Goal: Book appointment/travel/reservation: Register for event/course

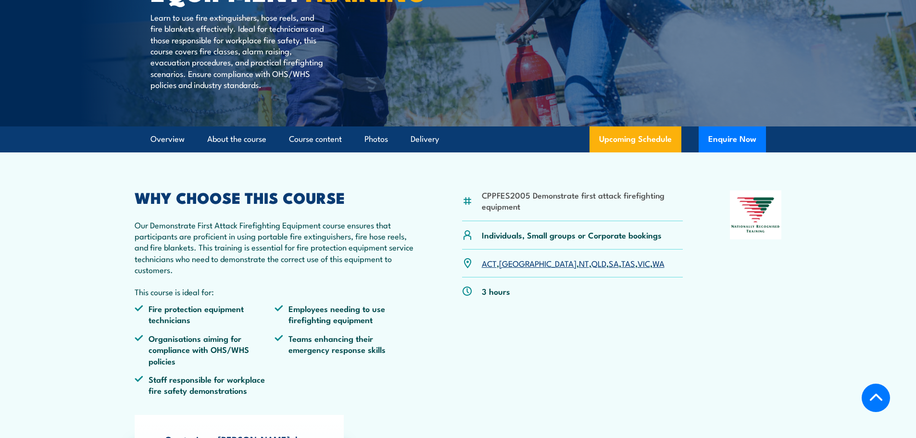
scroll to position [240, 0]
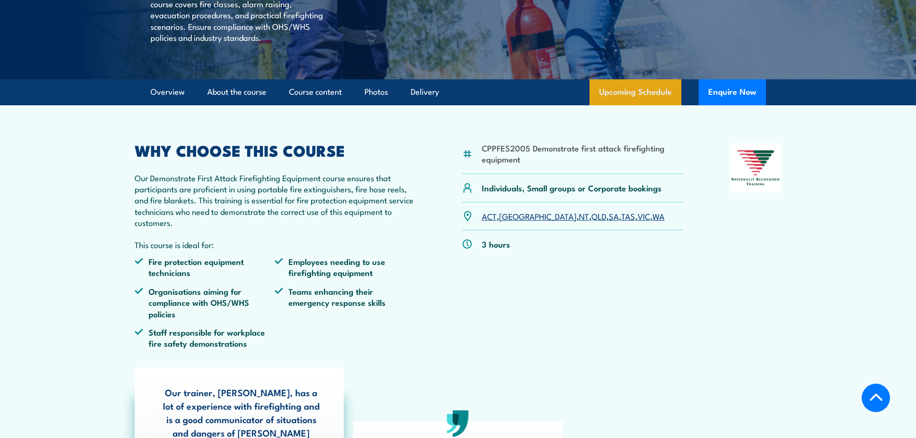
click at [649, 105] on link "Upcoming Schedule" at bounding box center [635, 92] width 92 height 26
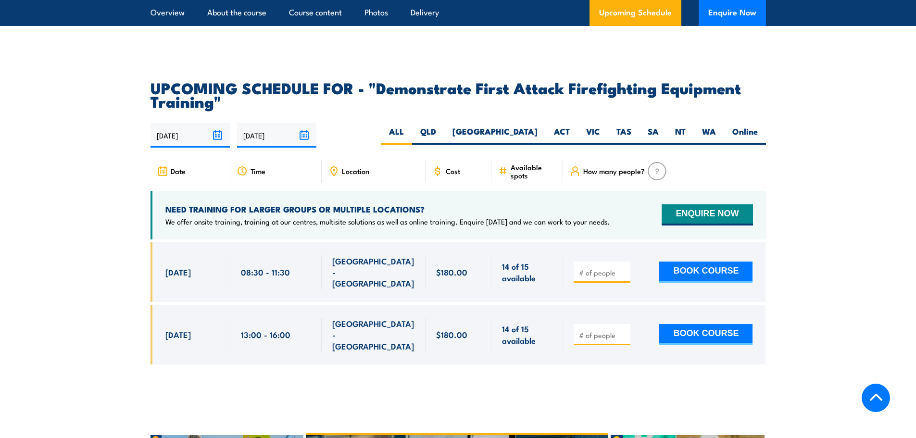
scroll to position [1743, 0]
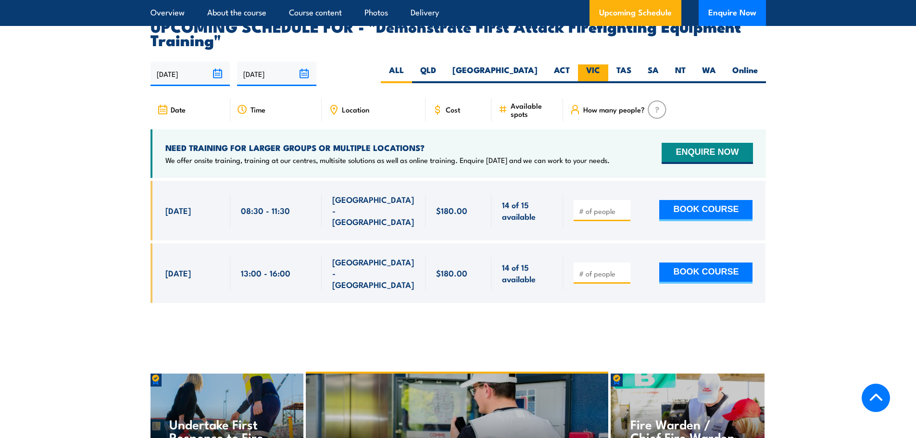
click at [599, 64] on label "VIC" at bounding box center [593, 73] width 30 height 19
click at [600, 64] on input "VIC" at bounding box center [603, 67] width 6 height 6
radio input "true"
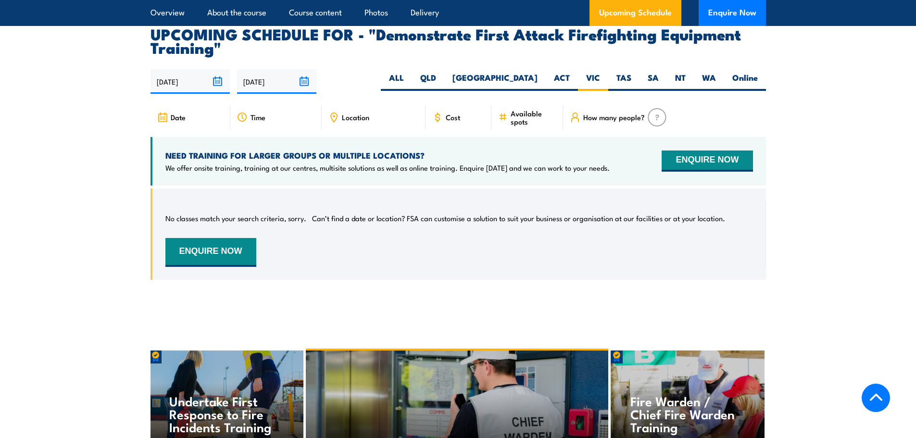
scroll to position [1743, 0]
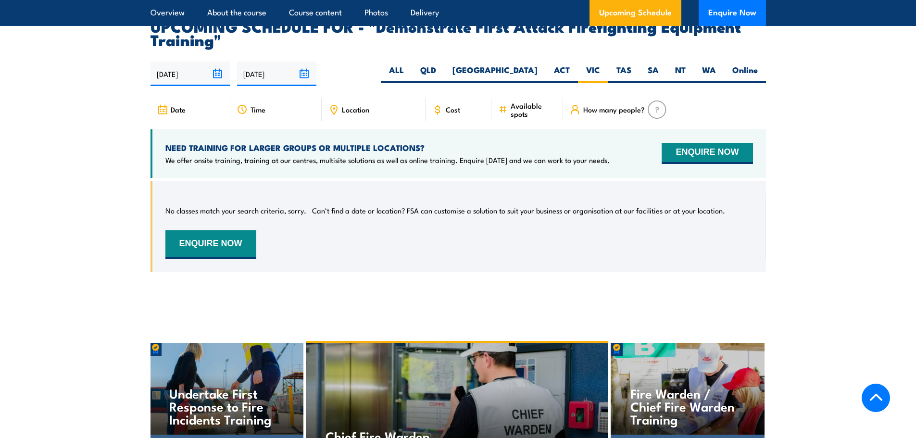
click at [217, 62] on input "[DATE]" at bounding box center [189, 74] width 79 height 25
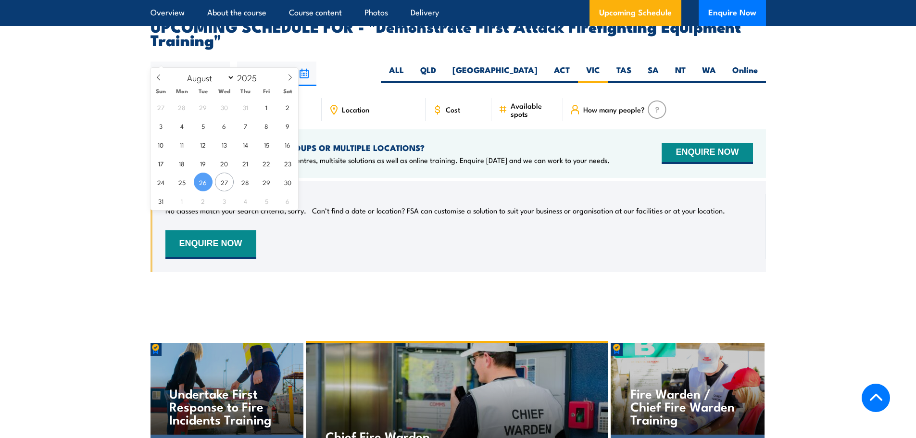
click at [302, 62] on input "[DATE]" at bounding box center [276, 74] width 79 height 25
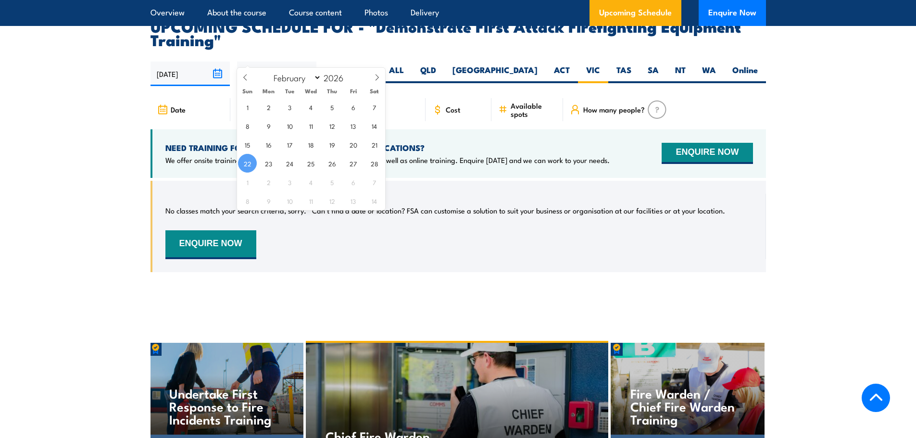
click at [324, 62] on div "26/08/2025 22/02/2026" at bounding box center [457, 74] width 615 height 25
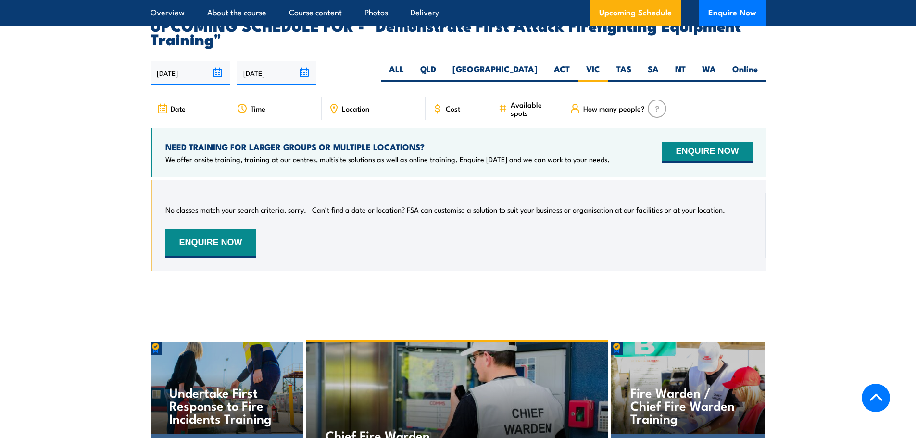
scroll to position [1695, 0]
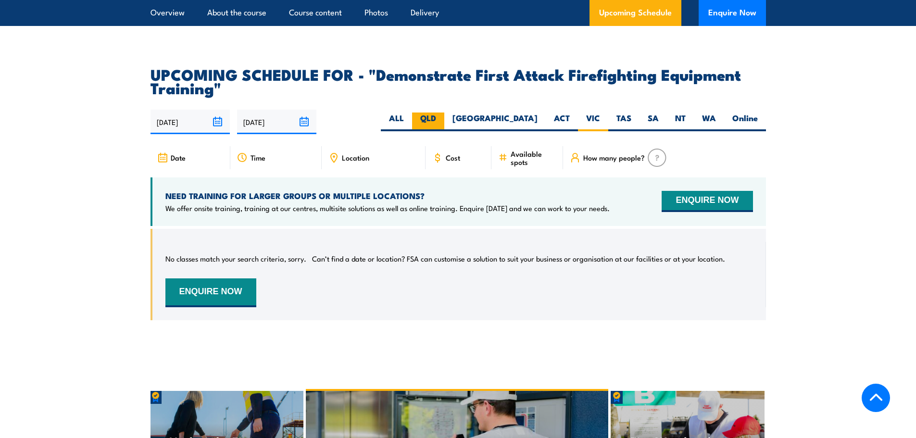
click at [444, 113] on label "QLD" at bounding box center [428, 122] width 32 height 19
click at [442, 113] on input "QLD" at bounding box center [439, 116] width 6 height 6
radio input "true"
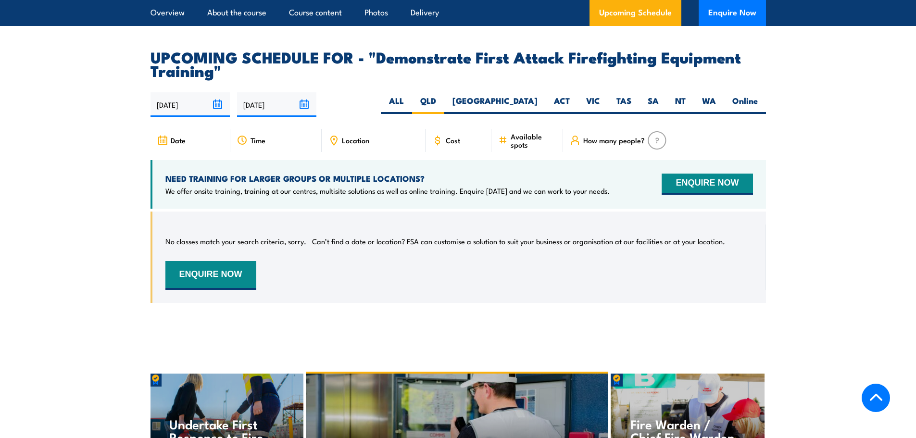
scroll to position [1743, 0]
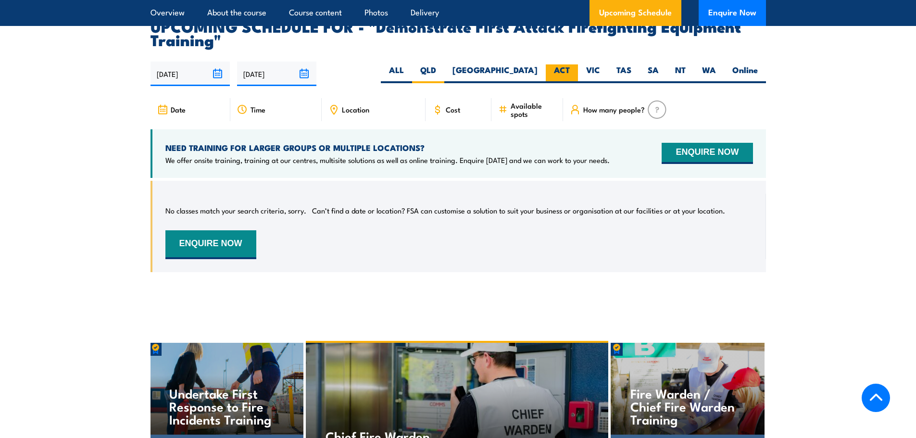
click at [572, 64] on label "ACT" at bounding box center [562, 73] width 32 height 19
click at [572, 64] on input "ACT" at bounding box center [573, 67] width 6 height 6
radio input "true"
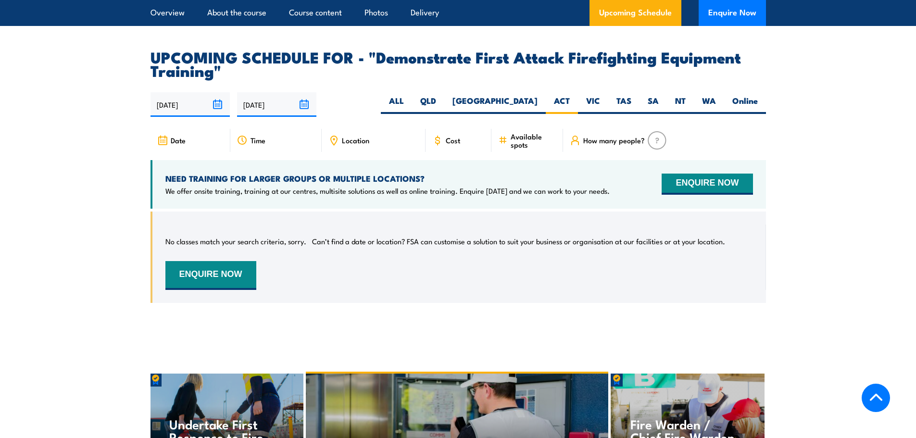
scroll to position [1743, 0]
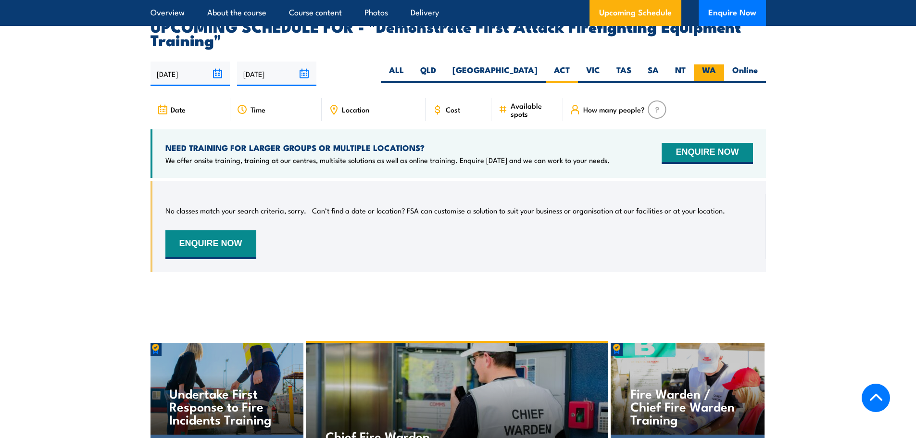
click at [707, 64] on label "WA" at bounding box center [709, 73] width 30 height 19
click at [716, 64] on input "WA" at bounding box center [719, 67] width 6 height 6
radio input "true"
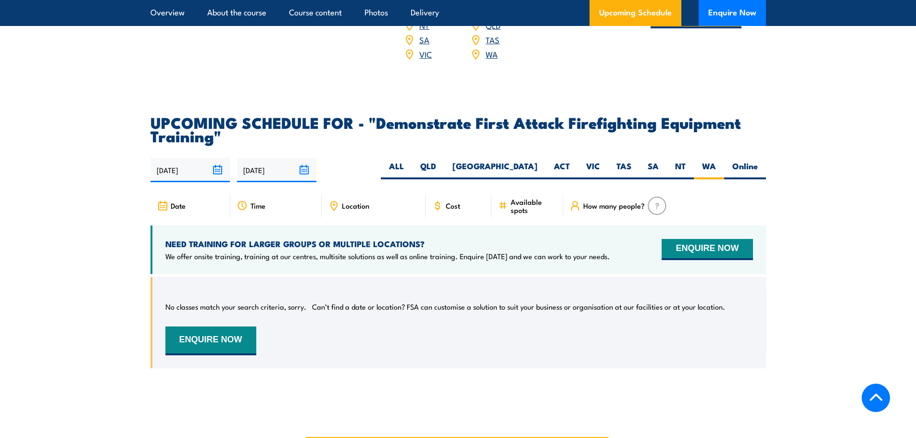
scroll to position [1658, 0]
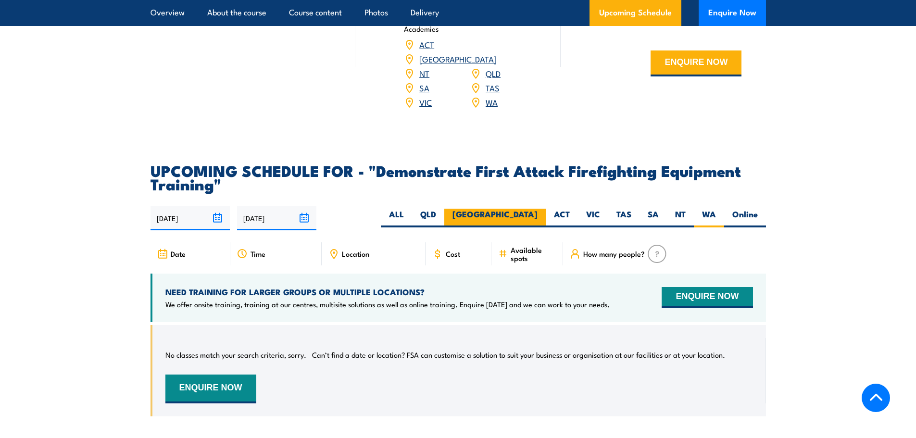
click at [525, 209] on label "[GEOGRAPHIC_DATA]" at bounding box center [494, 218] width 101 height 19
click at [538, 209] on input "[GEOGRAPHIC_DATA]" at bounding box center [541, 212] width 6 height 6
radio input "true"
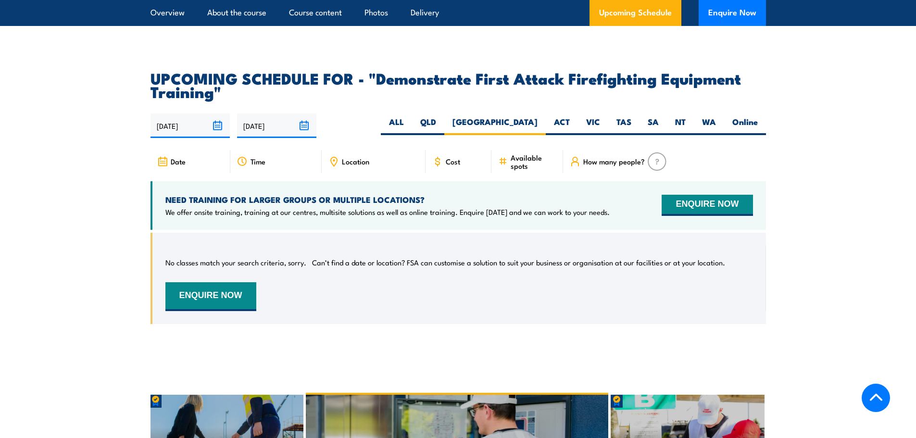
scroll to position [1755, 0]
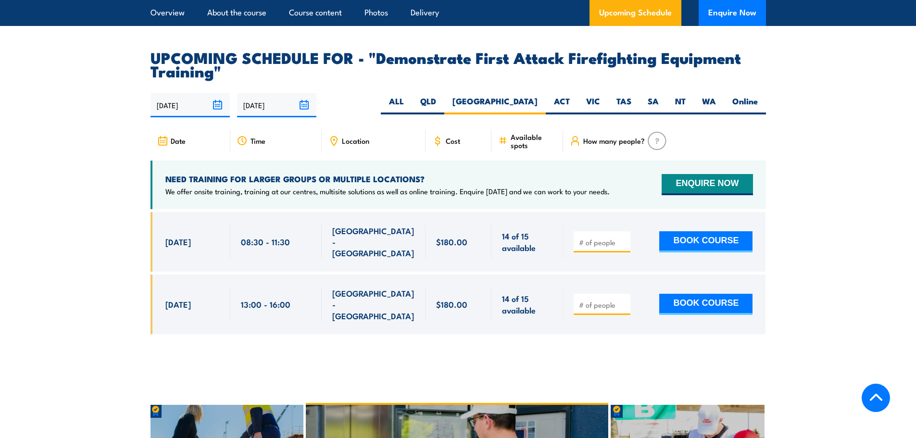
scroll to position [1743, 0]
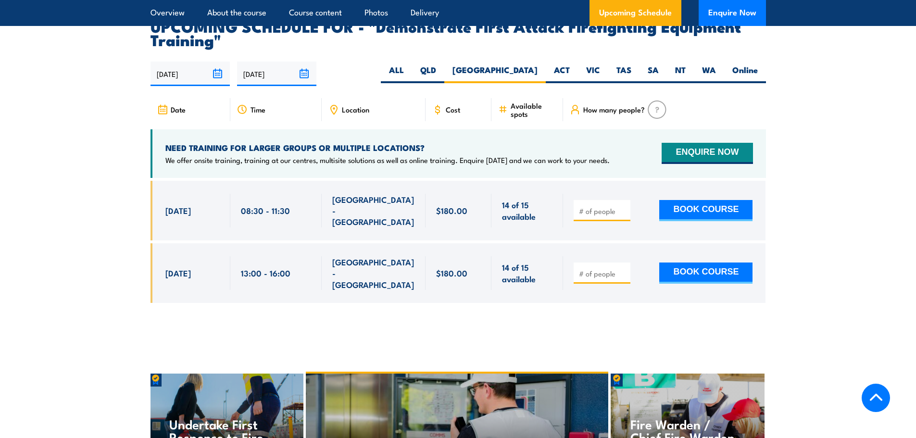
click at [216, 62] on input "[DATE]" at bounding box center [189, 74] width 79 height 25
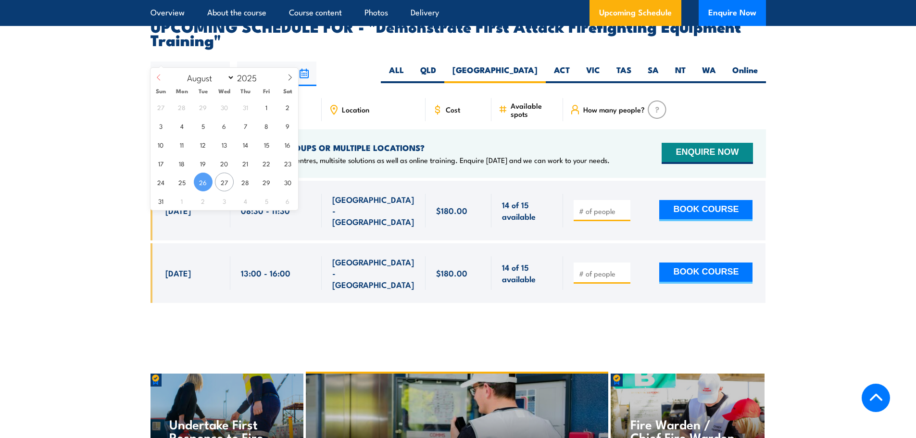
click at [158, 77] on icon at bounding box center [158, 78] width 3 height 6
click at [156, 76] on icon at bounding box center [158, 77] width 7 height 7
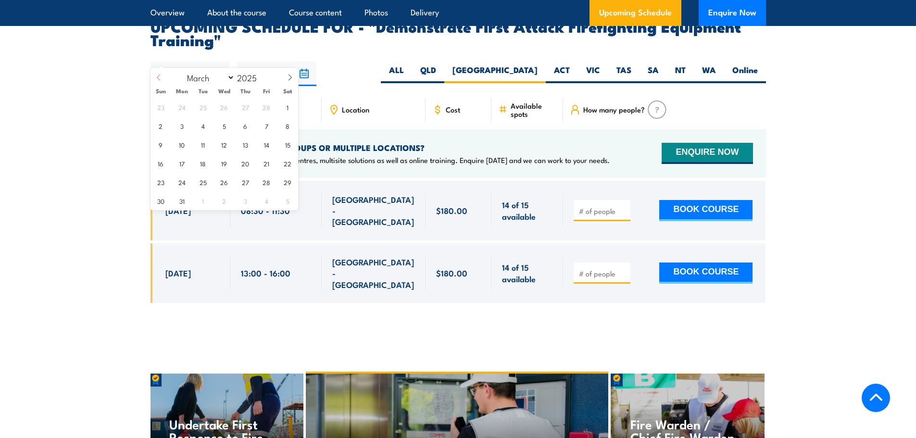
click at [156, 76] on icon at bounding box center [158, 77] width 7 height 7
select select "1"
click at [288, 109] on span "1" at bounding box center [287, 107] width 19 height 19
type input "01/02/2025"
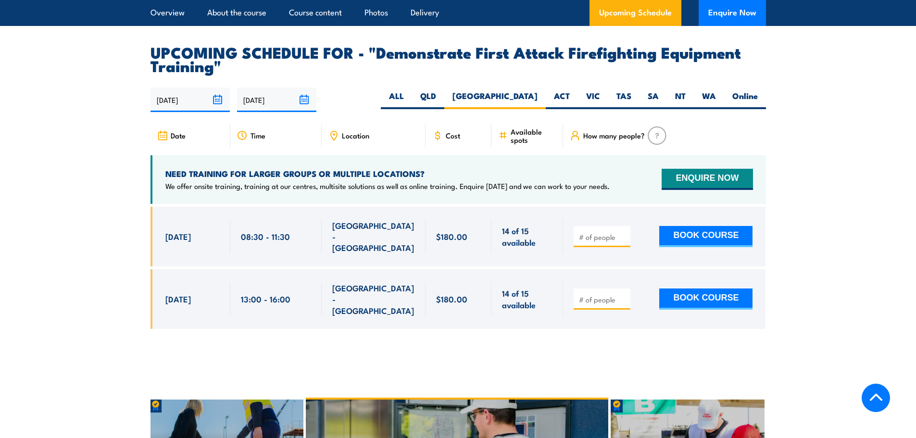
scroll to position [1695, 0]
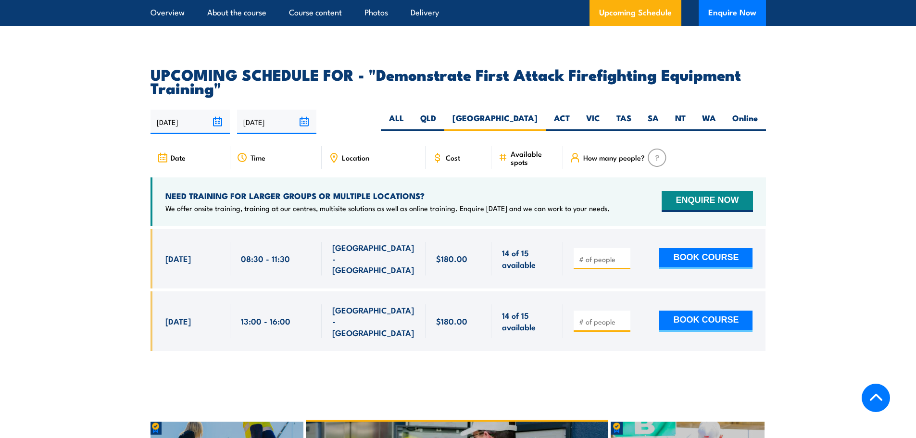
click at [202, 110] on input "01/02/2025" at bounding box center [189, 122] width 79 height 25
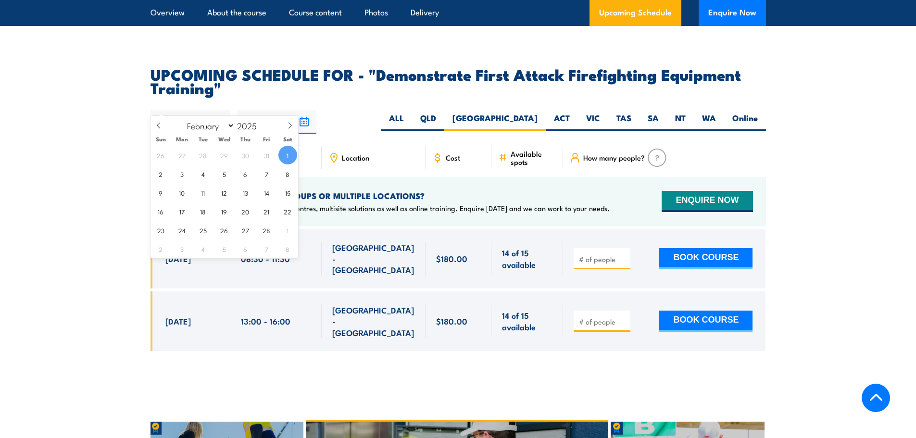
click at [216, 110] on input "01/02/2025" at bounding box center [189, 122] width 79 height 25
click at [157, 124] on icon at bounding box center [158, 125] width 7 height 7
select select "0"
click at [223, 153] on span "1" at bounding box center [224, 155] width 19 height 19
type input "[DATE]"
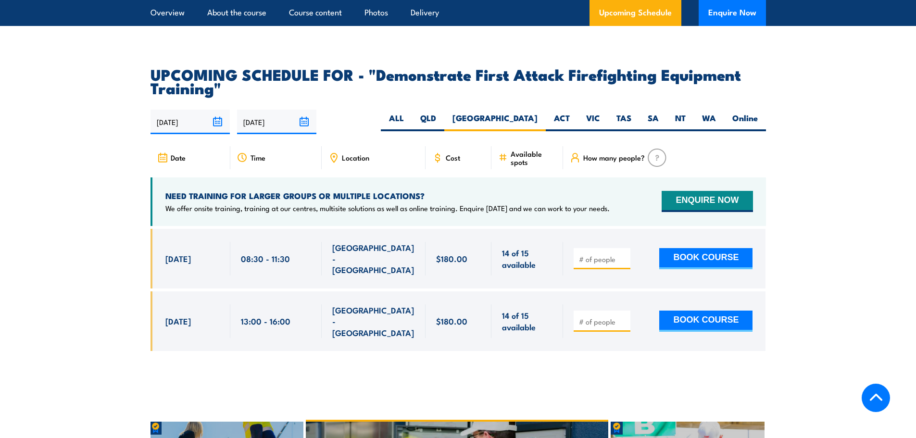
click at [387, 111] on div "01/01/2025 22/02/2026" at bounding box center [457, 122] width 615 height 25
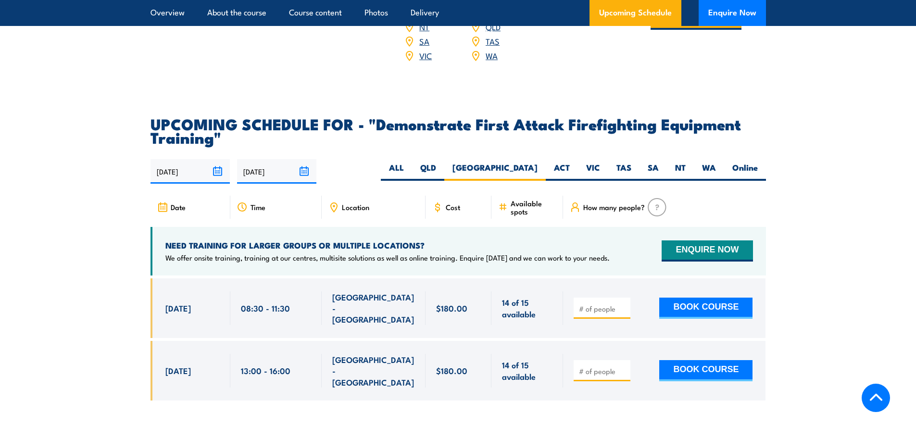
scroll to position [1743, 0]
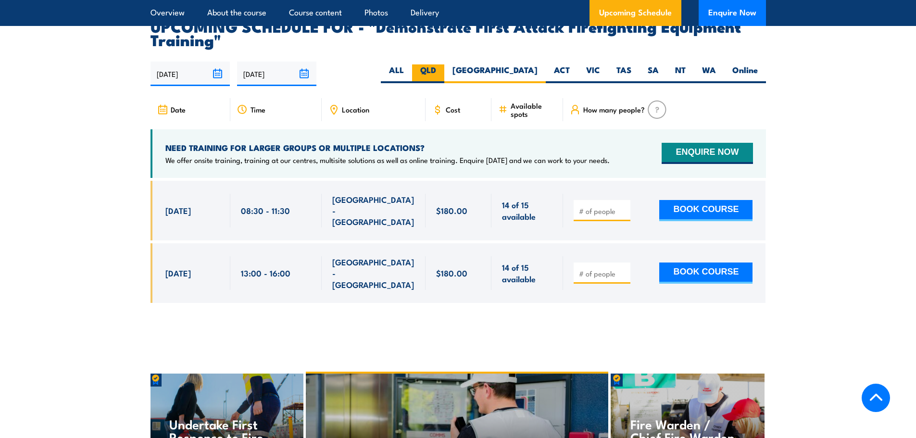
click at [444, 64] on label "QLD" at bounding box center [428, 73] width 32 height 19
click at [442, 64] on input "QLD" at bounding box center [439, 67] width 6 height 6
radio input "true"
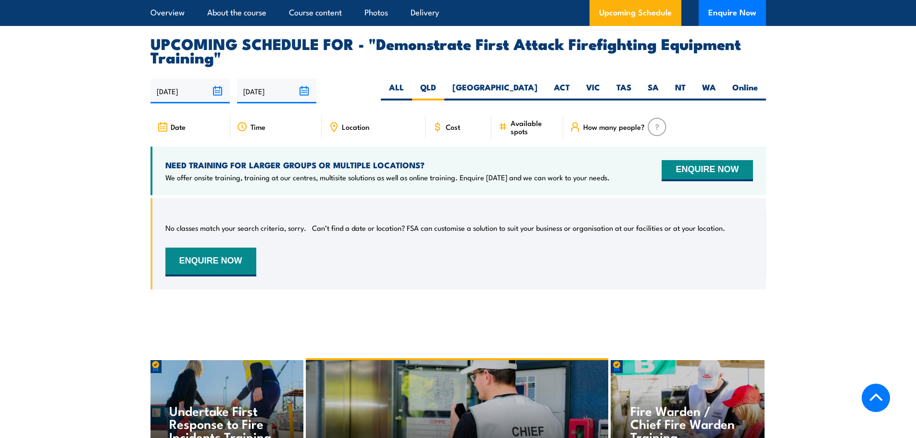
scroll to position [1743, 0]
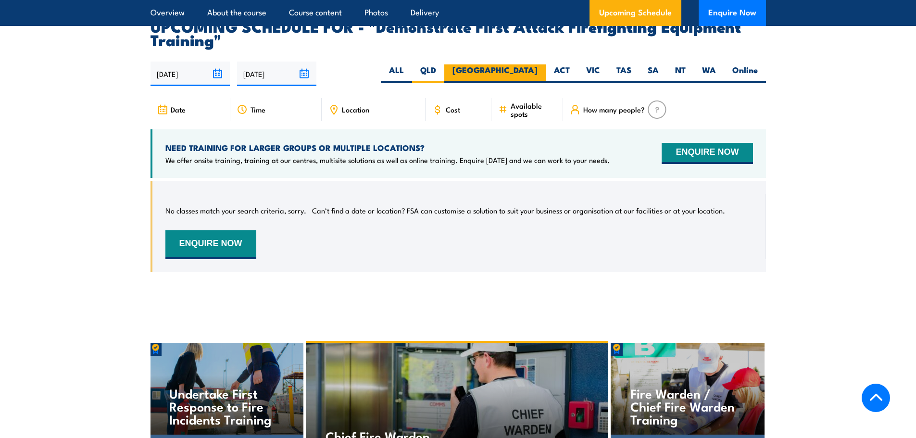
click at [540, 64] on label "[GEOGRAPHIC_DATA]" at bounding box center [494, 73] width 101 height 19
click at [540, 64] on input "[GEOGRAPHIC_DATA]" at bounding box center [541, 67] width 6 height 6
radio input "true"
click at [557, 64] on label "ACT" at bounding box center [562, 73] width 32 height 19
click at [570, 64] on input "ACT" at bounding box center [573, 67] width 6 height 6
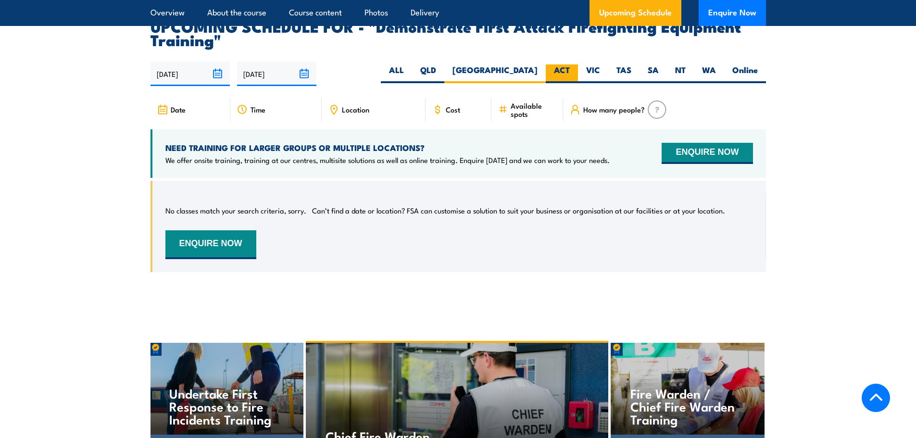
radio input "true"
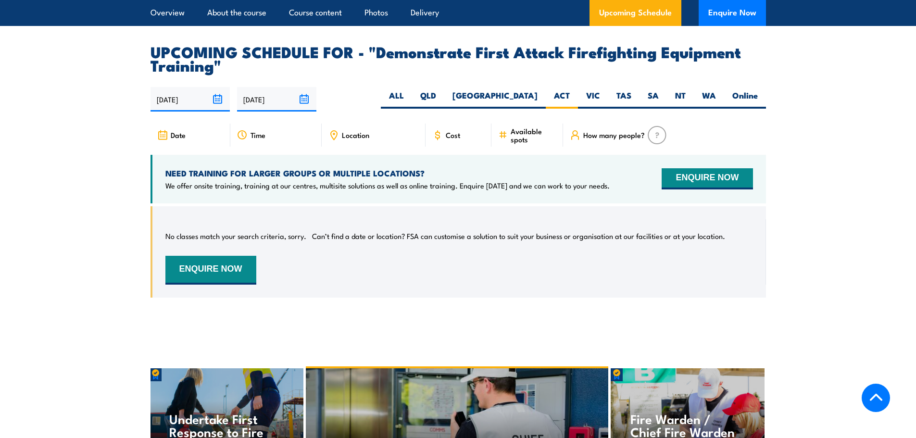
scroll to position [1695, 0]
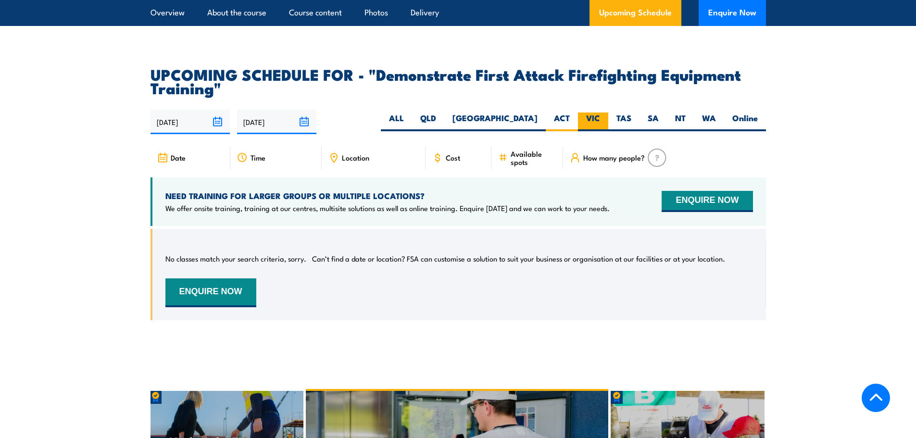
click at [591, 113] on label "VIC" at bounding box center [593, 122] width 30 height 19
click at [600, 113] on input "VIC" at bounding box center [603, 116] width 6 height 6
radio input "true"
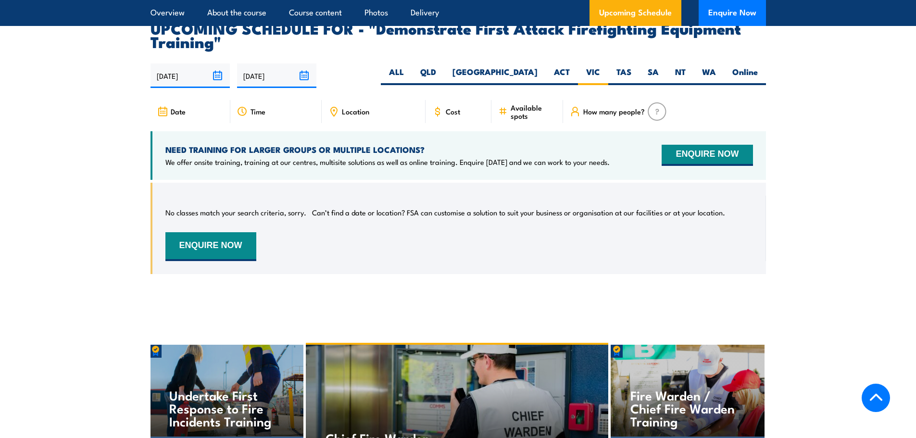
scroll to position [1803, 0]
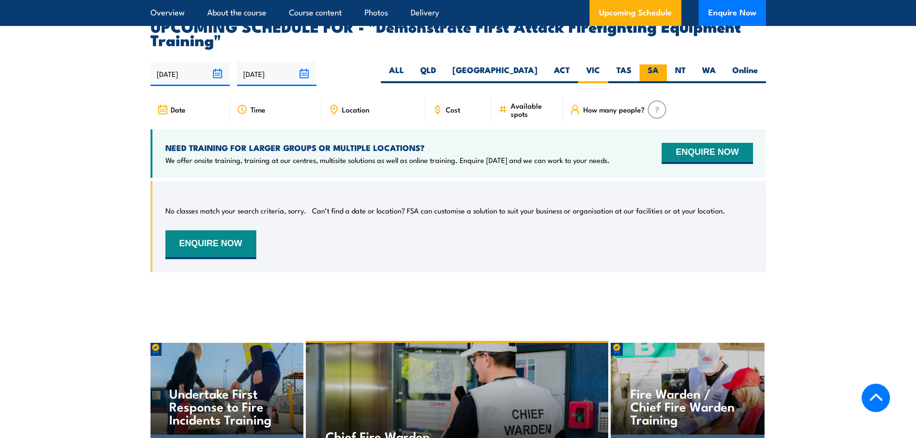
click at [648, 64] on label "SA" at bounding box center [652, 73] width 27 height 19
click at [659, 64] on input "SA" at bounding box center [662, 67] width 6 height 6
radio input "true"
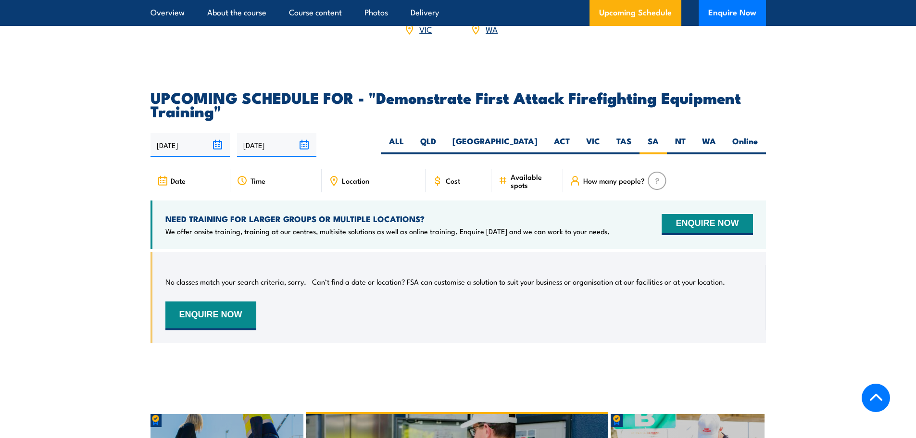
scroll to position [1743, 0]
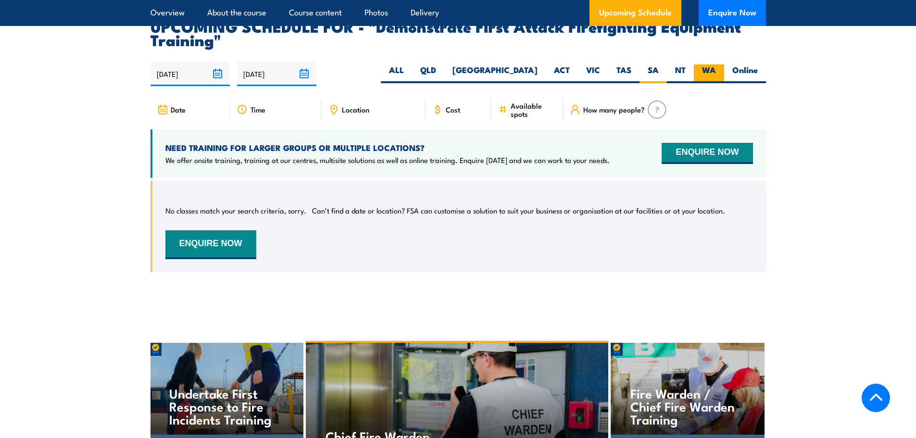
click at [711, 64] on label "WA" at bounding box center [709, 73] width 30 height 19
click at [716, 64] on input "WA" at bounding box center [719, 67] width 6 height 6
radio input "true"
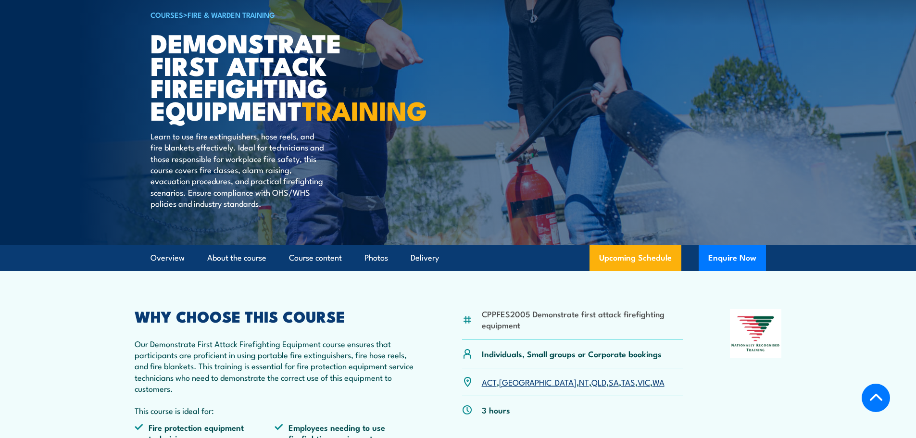
scroll to position [48, 0]
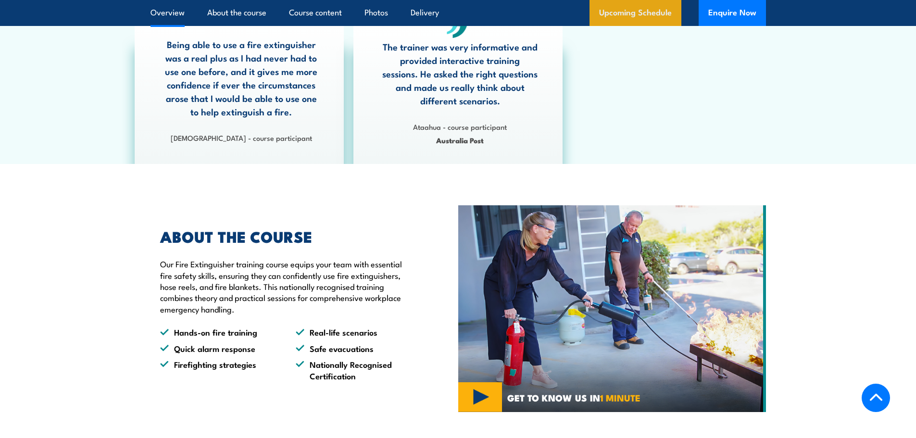
click at [653, 19] on link "Upcoming Schedule" at bounding box center [635, 13] width 92 height 26
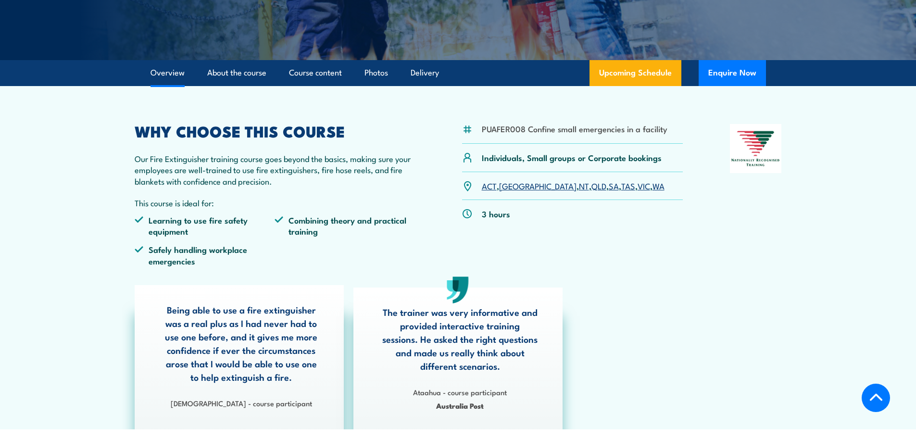
scroll to position [191, 0]
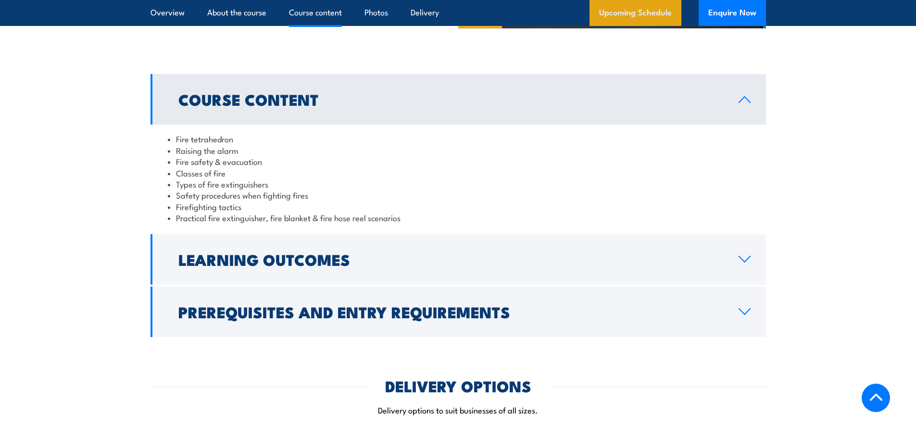
click at [627, 14] on link "Upcoming Schedule" at bounding box center [635, 13] width 92 height 26
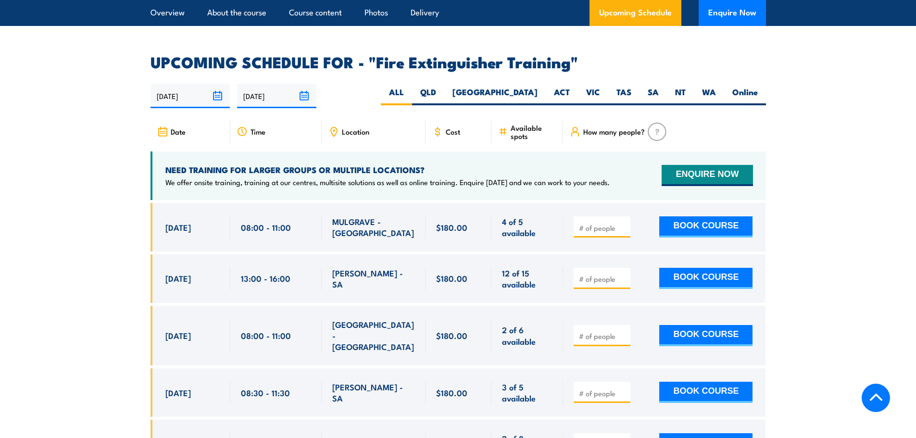
scroll to position [1614, 0]
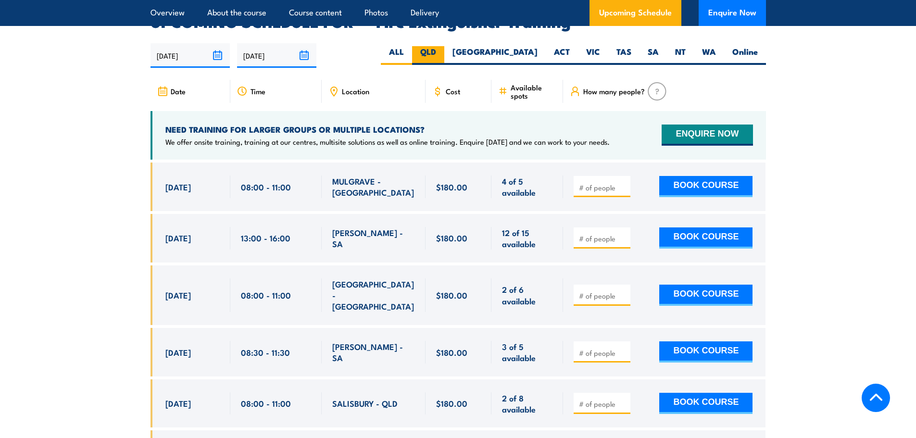
click at [444, 46] on label "QLD" at bounding box center [428, 55] width 32 height 19
click at [442, 46] on input "QLD" at bounding box center [439, 49] width 6 height 6
radio input "true"
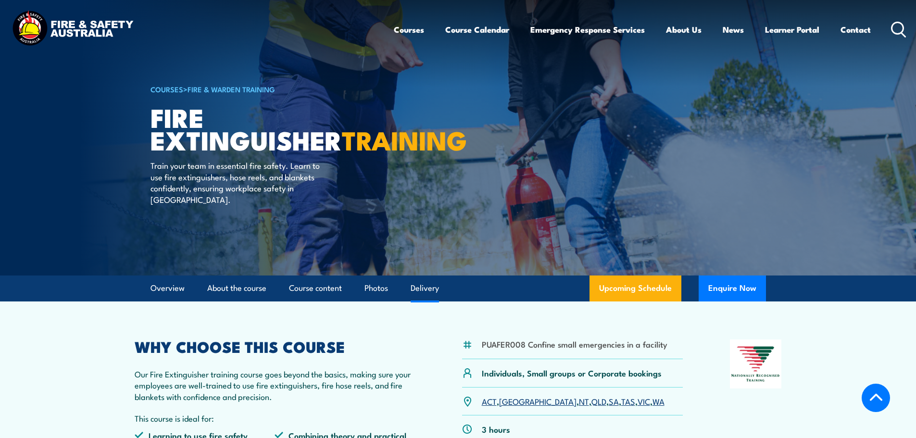
select select "7"
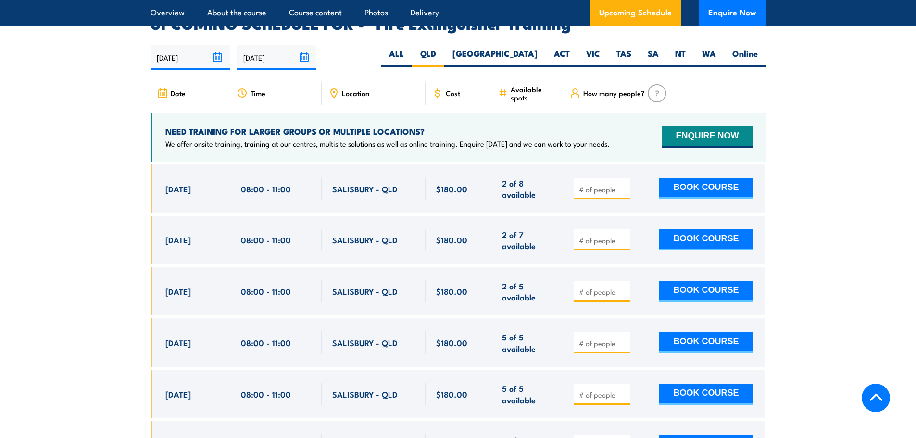
scroll to position [1614, 0]
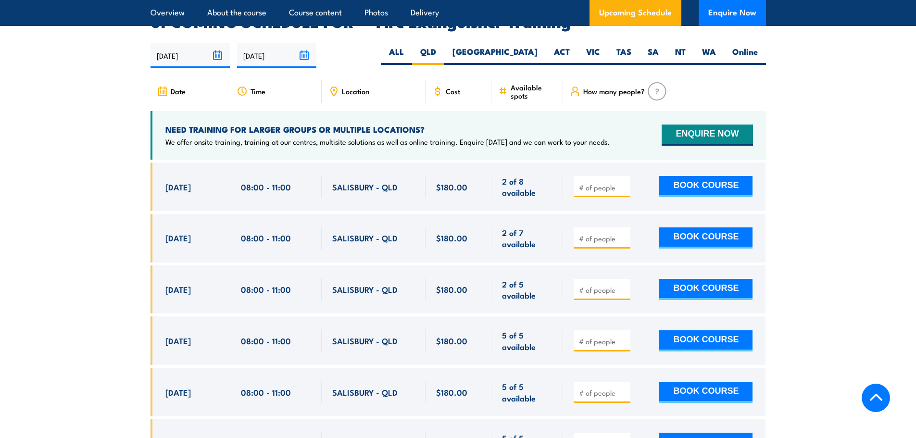
click at [184, 43] on input "26/08/2025" at bounding box center [189, 55] width 79 height 25
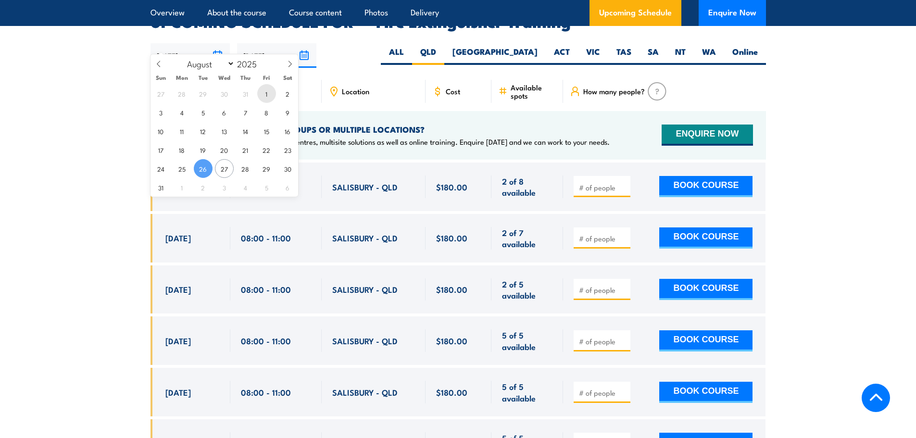
click at [266, 95] on span "1" at bounding box center [266, 93] width 19 height 19
type input "01/08/2025"
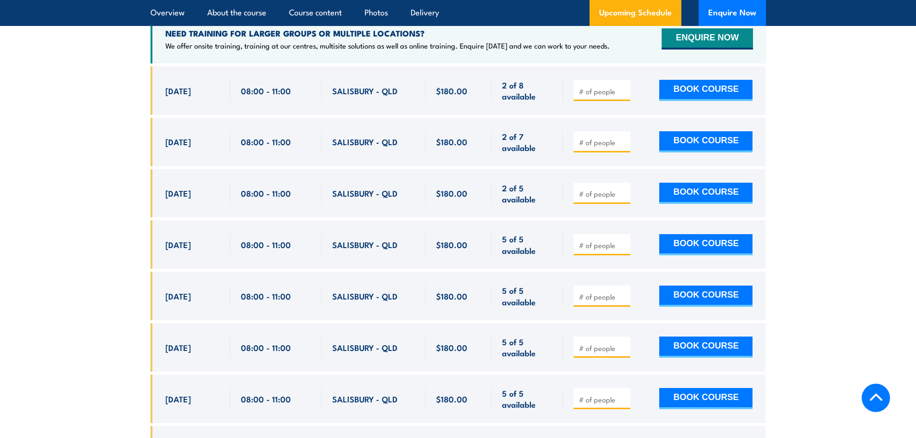
scroll to position [1614, 0]
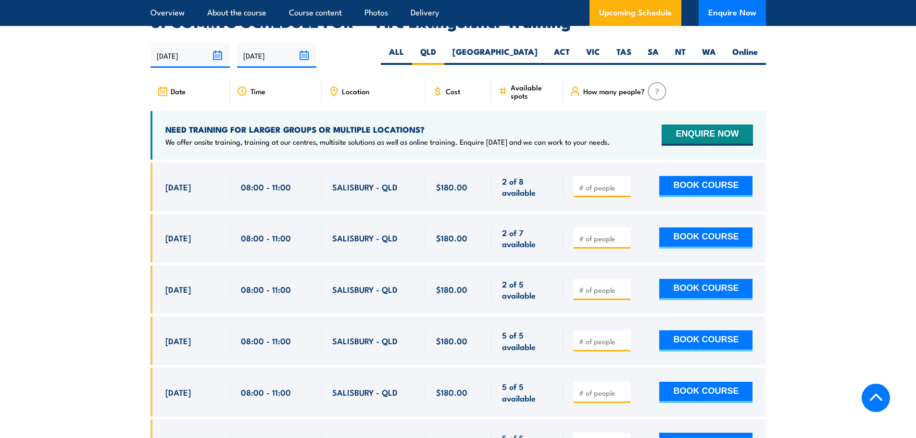
click at [218, 43] on input "01/08/2025" at bounding box center [189, 55] width 79 height 25
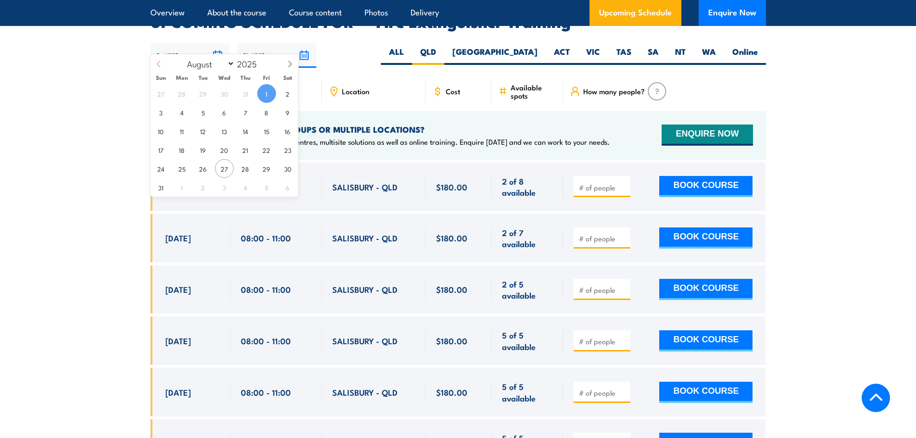
click at [163, 63] on span at bounding box center [158, 67] width 16 height 26
click at [162, 63] on span at bounding box center [158, 67] width 16 height 26
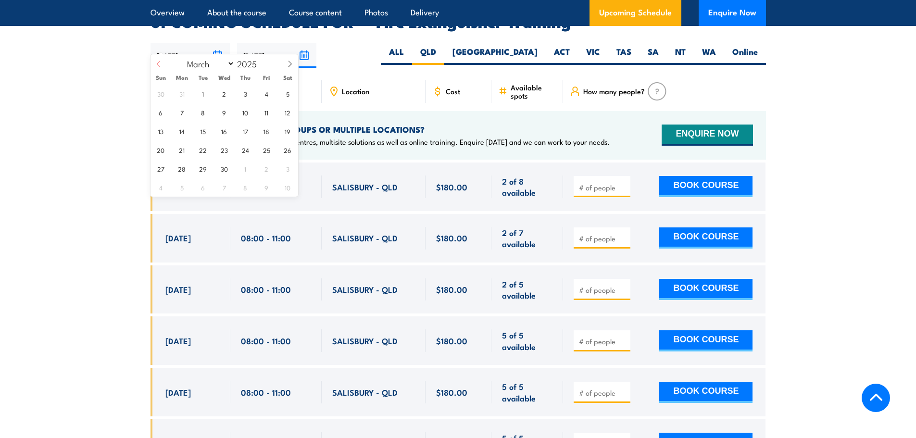
click at [162, 63] on span at bounding box center [158, 67] width 16 height 26
select select "0"
click at [228, 94] on span "1" at bounding box center [224, 93] width 19 height 19
type input "[DATE]"
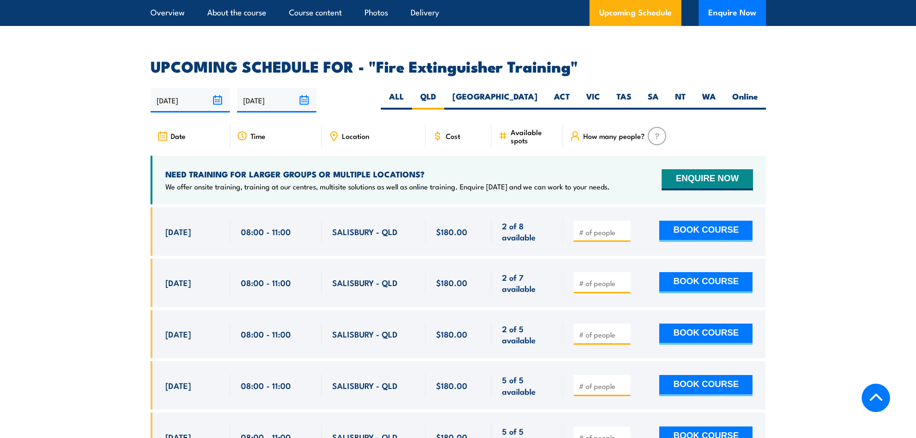
scroll to position [1625, 0]
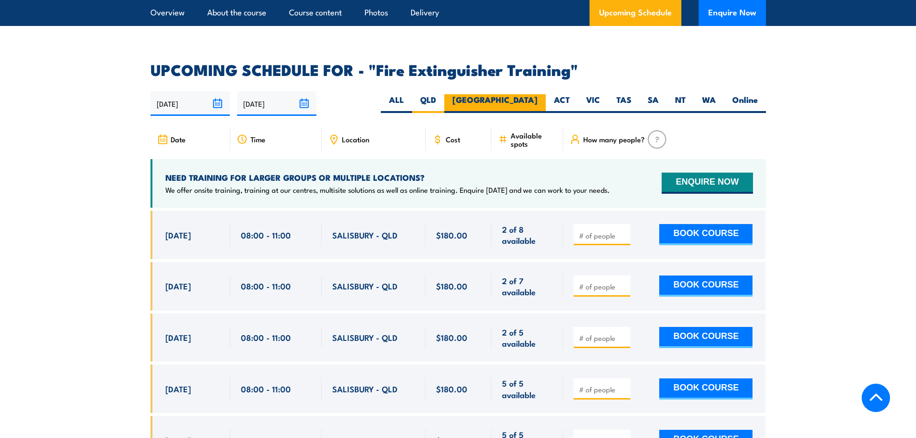
click at [526, 94] on label "[GEOGRAPHIC_DATA]" at bounding box center [494, 103] width 101 height 19
click at [538, 94] on input "[GEOGRAPHIC_DATA]" at bounding box center [541, 97] width 6 height 6
radio input "true"
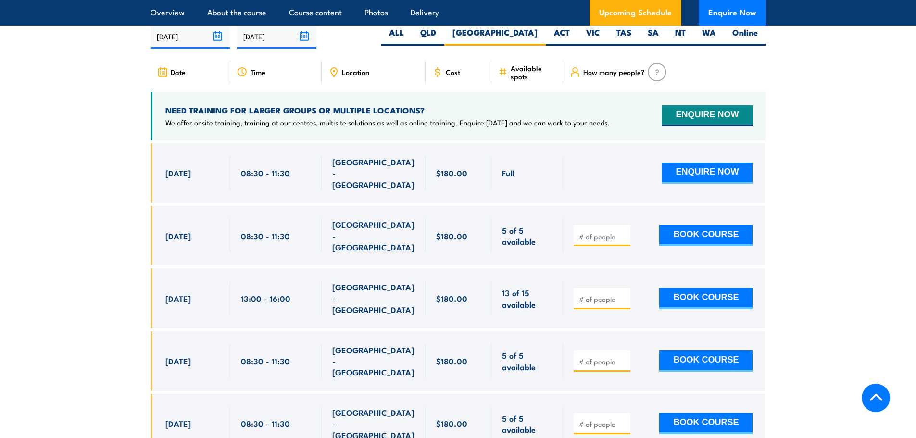
scroll to position [1614, 0]
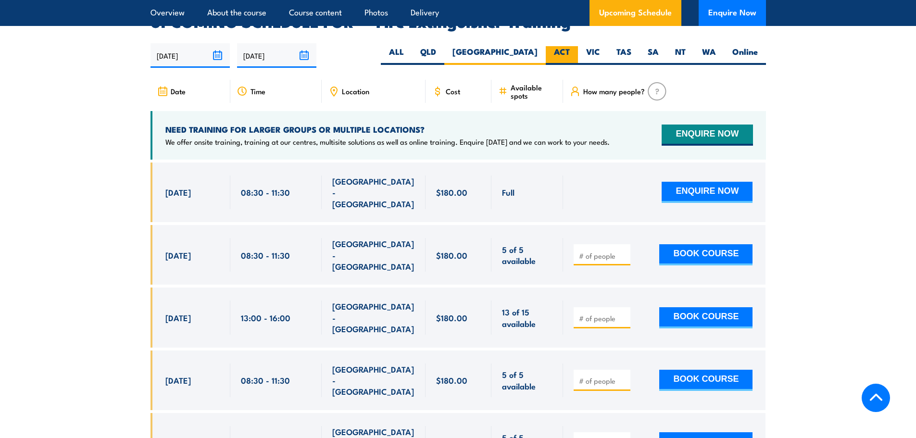
click at [559, 48] on label "ACT" at bounding box center [562, 55] width 32 height 19
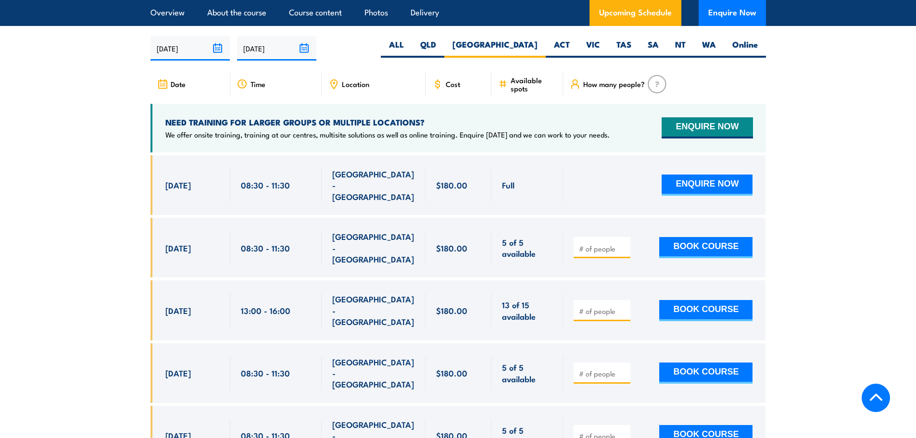
scroll to position [1566, 0]
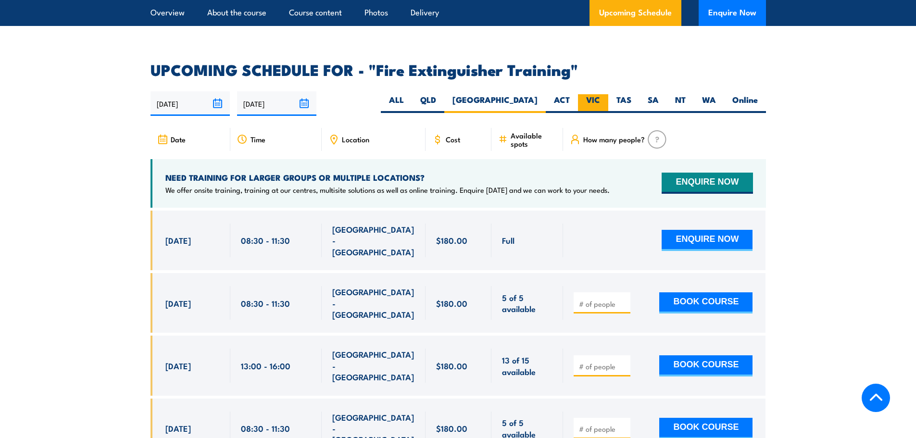
click at [590, 94] on label "VIC" at bounding box center [593, 103] width 30 height 19
click at [600, 94] on input "VIC" at bounding box center [603, 97] width 6 height 6
radio input "true"
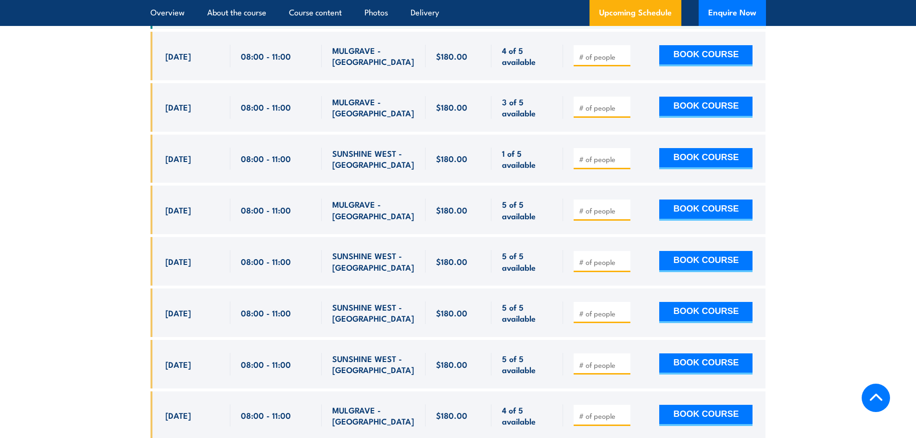
scroll to position [1673, 0]
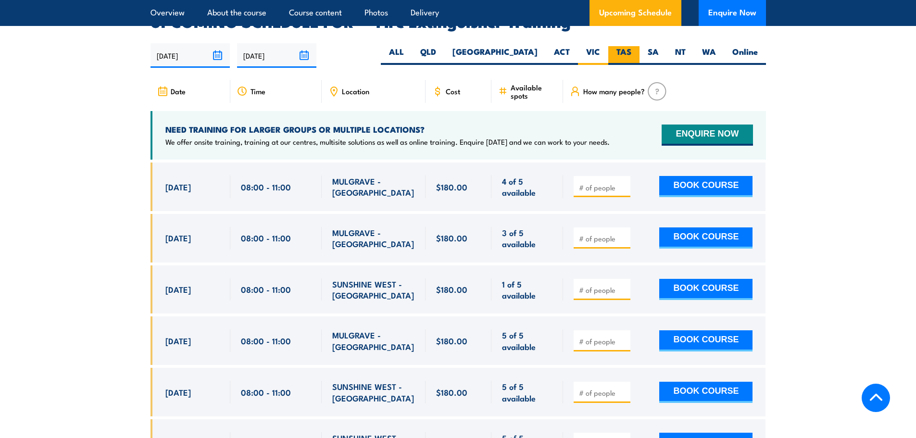
click at [620, 46] on label "TAS" at bounding box center [623, 55] width 31 height 19
click at [631, 46] on input "TAS" at bounding box center [634, 49] width 6 height 6
radio input "true"
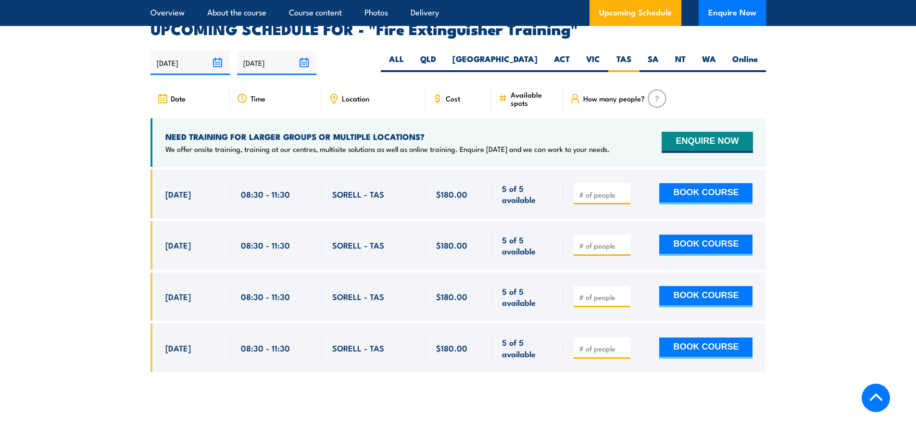
scroll to position [1614, 0]
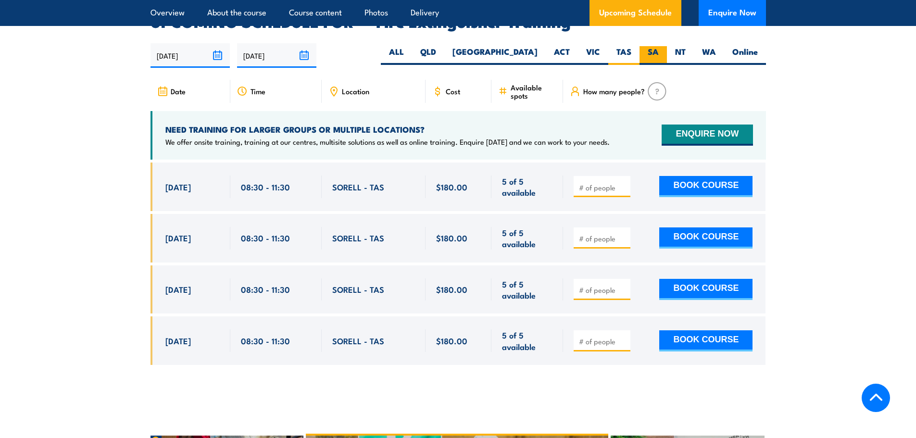
click at [652, 46] on label "SA" at bounding box center [652, 55] width 27 height 19
click at [659, 46] on input "SA" at bounding box center [662, 49] width 6 height 6
radio input "true"
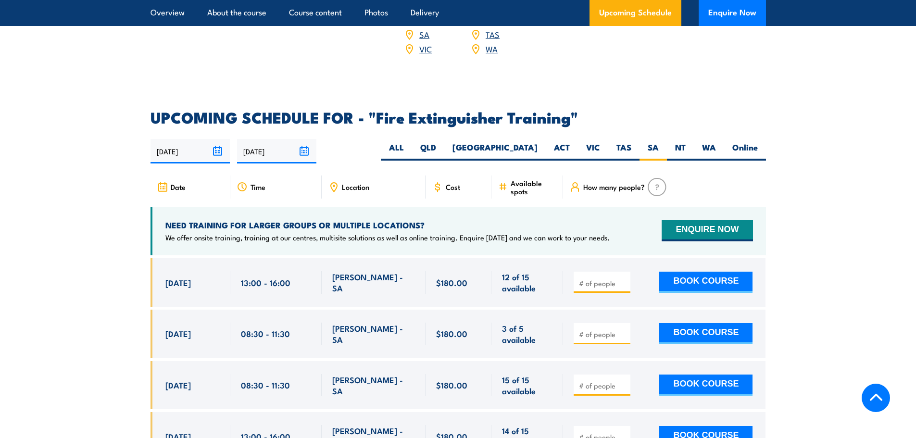
scroll to position [1517, 0]
click at [692, 142] on label "NT" at bounding box center [680, 151] width 27 height 19
click at [692, 142] on input "NT" at bounding box center [689, 145] width 6 height 6
radio input "true"
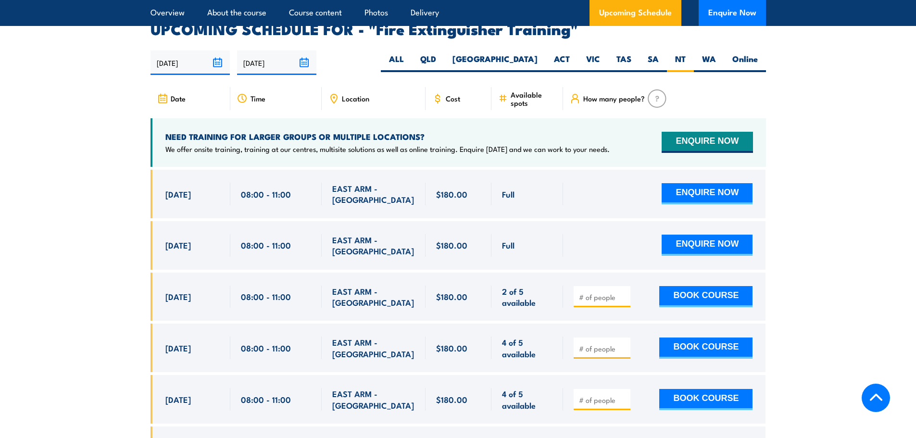
scroll to position [1614, 0]
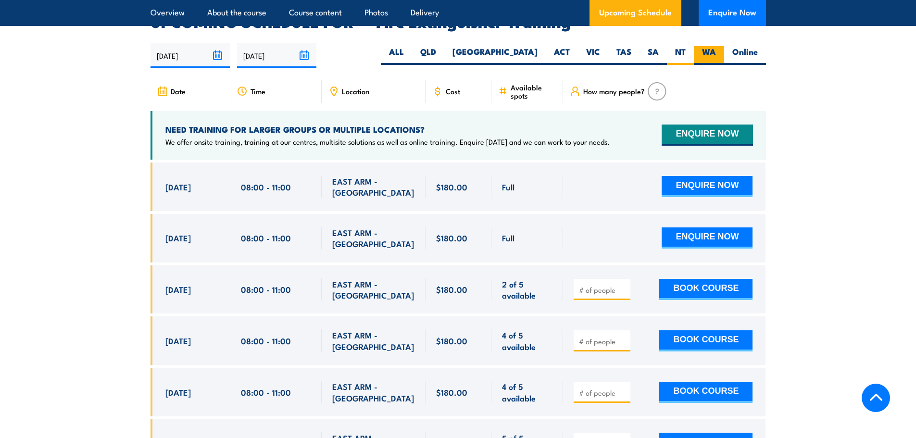
click at [706, 46] on label "WA" at bounding box center [709, 55] width 30 height 19
click at [716, 46] on input "WA" at bounding box center [719, 49] width 6 height 6
radio input "true"
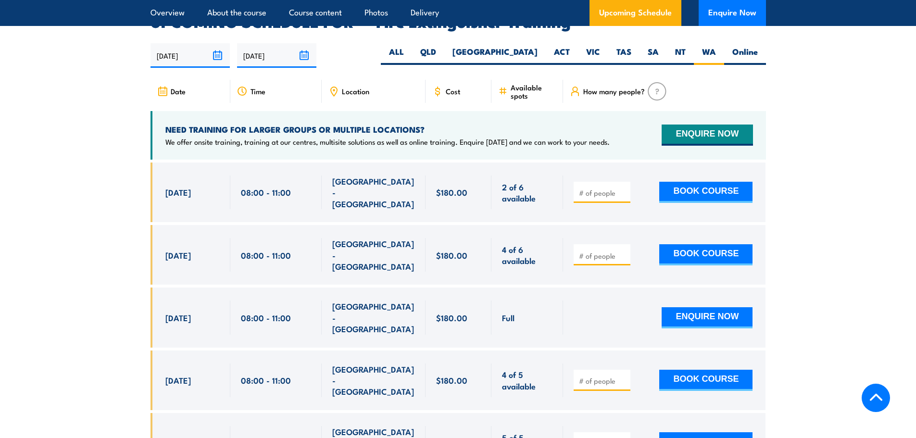
scroll to position [1517, 0]
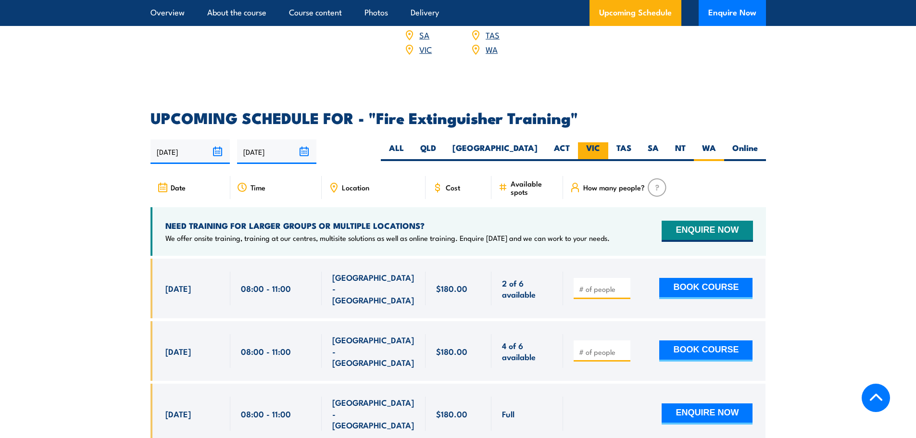
click at [590, 142] on label "VIC" at bounding box center [593, 151] width 30 height 19
click at [600, 142] on input "VIC" at bounding box center [603, 145] width 6 height 6
radio input "true"
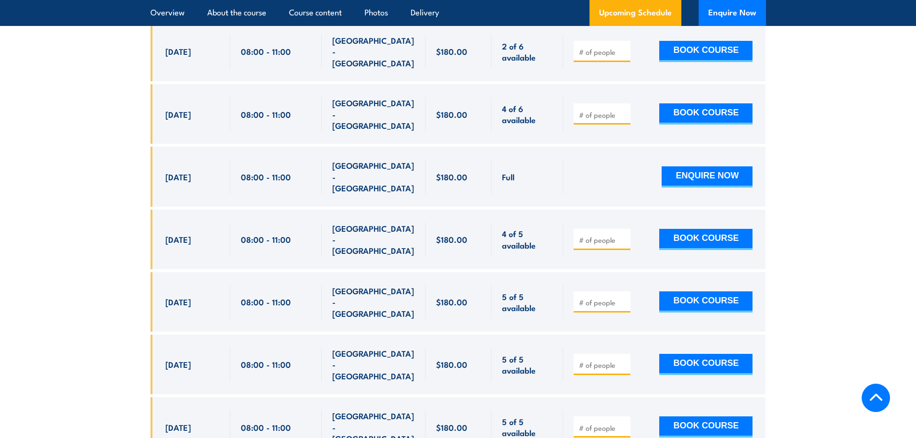
scroll to position [1758, 0]
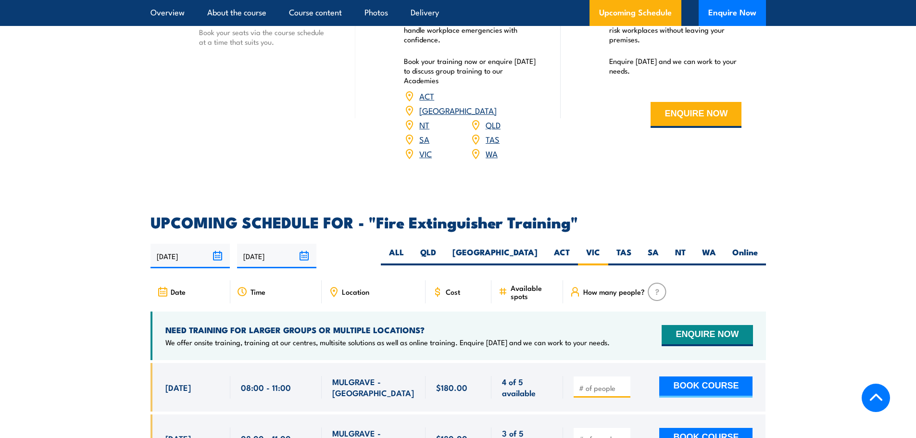
scroll to position [1371, 0]
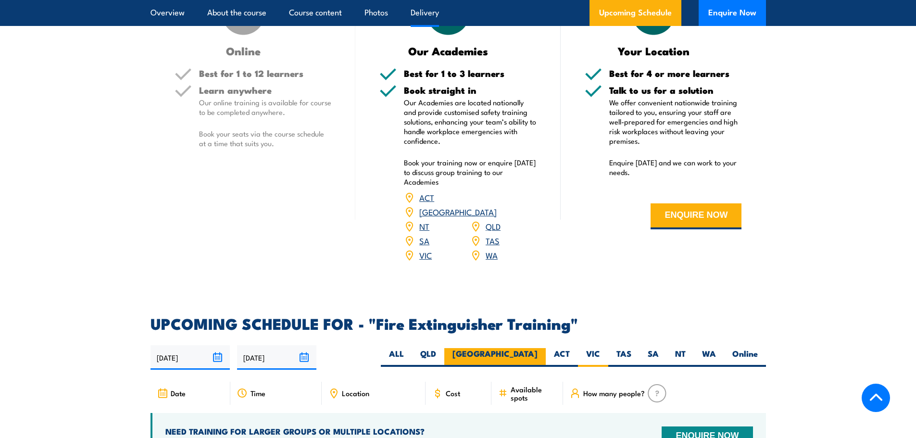
click at [523, 348] on label "[GEOGRAPHIC_DATA]" at bounding box center [494, 357] width 101 height 19
click at [538, 348] on input "[GEOGRAPHIC_DATA]" at bounding box center [541, 351] width 6 height 6
radio input "true"
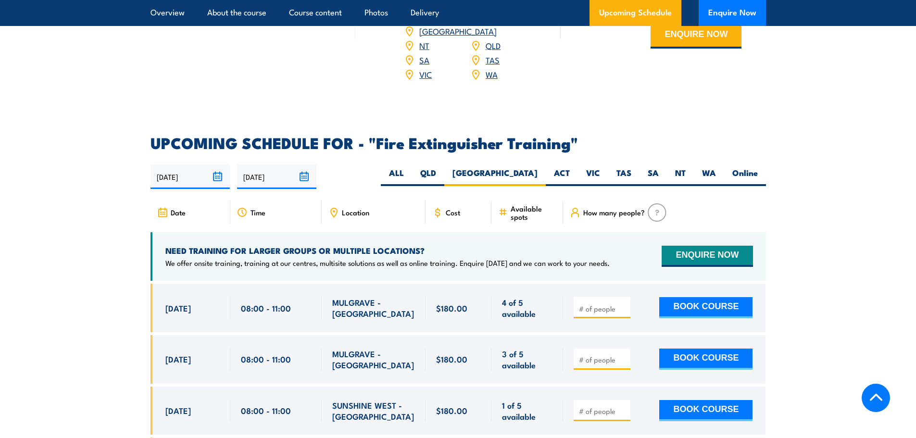
scroll to position [1563, 0]
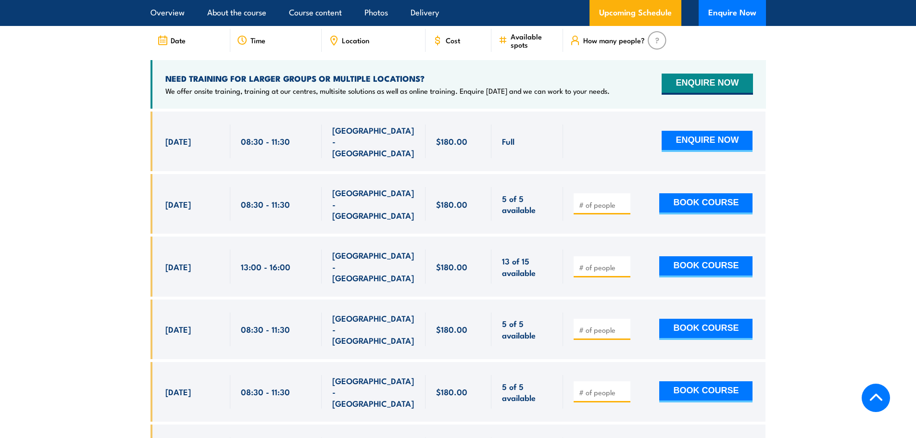
scroll to position [1614, 0]
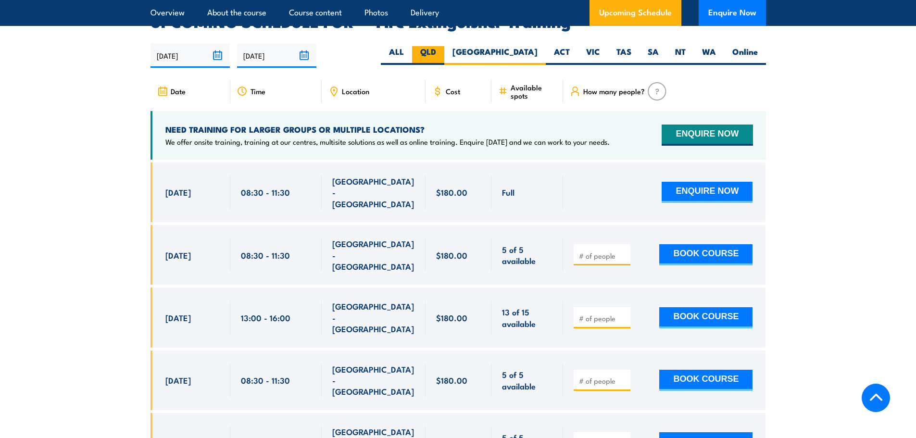
click at [444, 46] on label "QLD" at bounding box center [428, 55] width 32 height 19
click at [442, 46] on input "QLD" at bounding box center [439, 49] width 6 height 6
radio input "true"
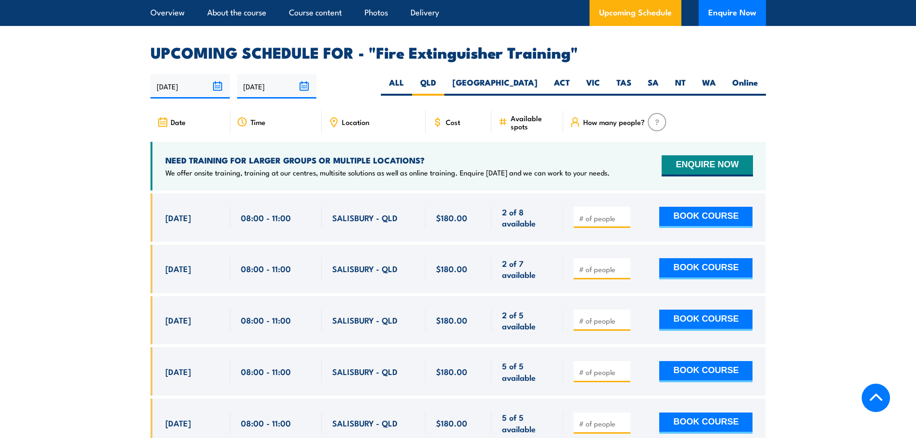
scroll to position [1566, 0]
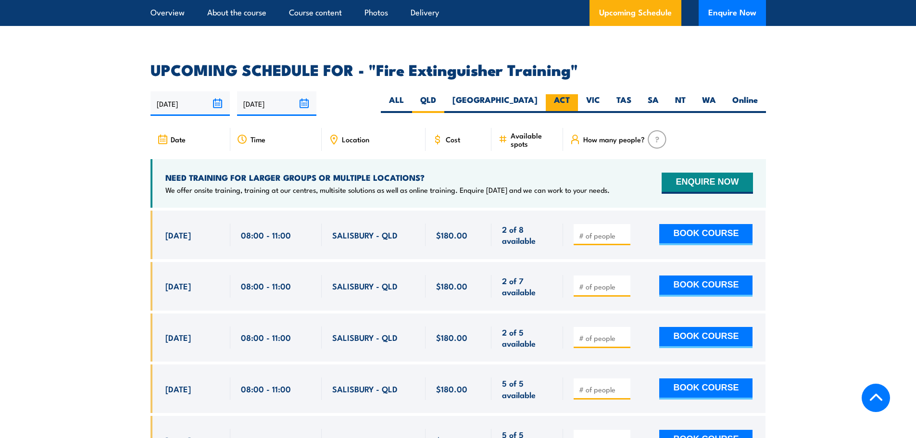
click at [567, 94] on label "ACT" at bounding box center [562, 103] width 32 height 19
click at [570, 94] on input "ACT" at bounding box center [573, 97] width 6 height 6
radio input "true"
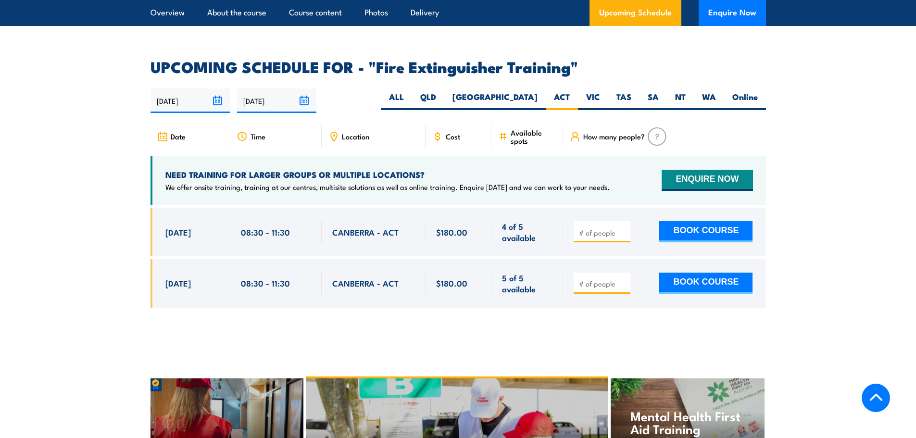
scroll to position [1614, 0]
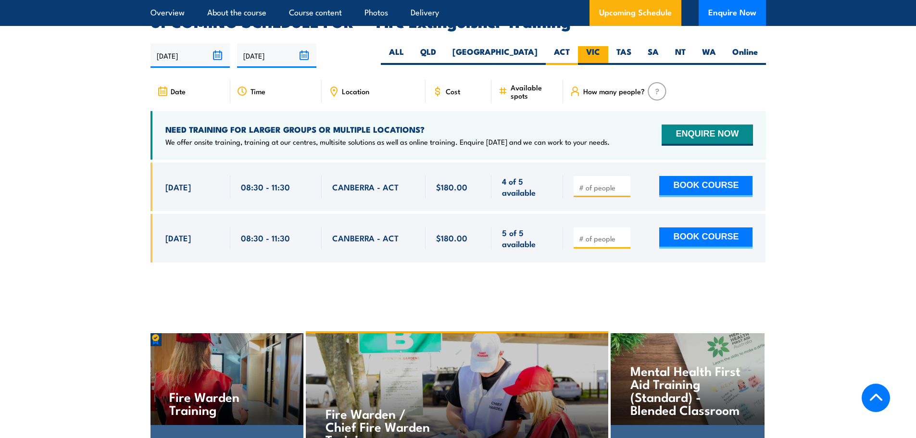
click at [601, 46] on label "VIC" at bounding box center [593, 55] width 30 height 19
click at [601, 46] on input "VIC" at bounding box center [603, 49] width 6 height 6
radio input "true"
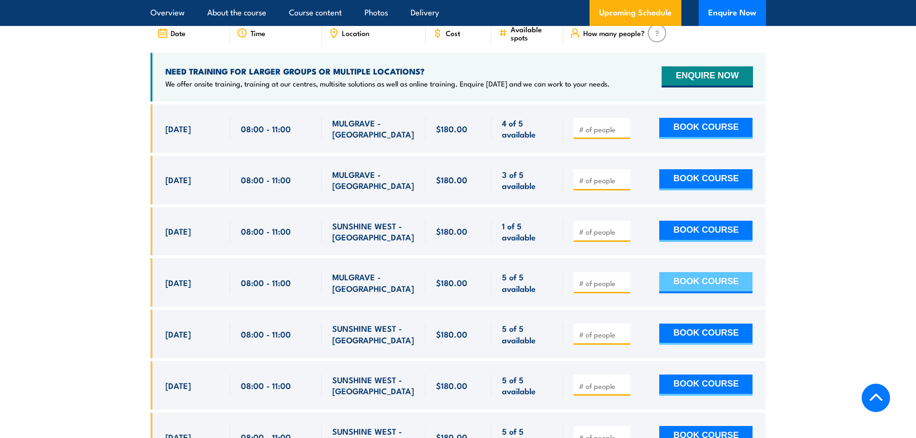
scroll to position [1614, 0]
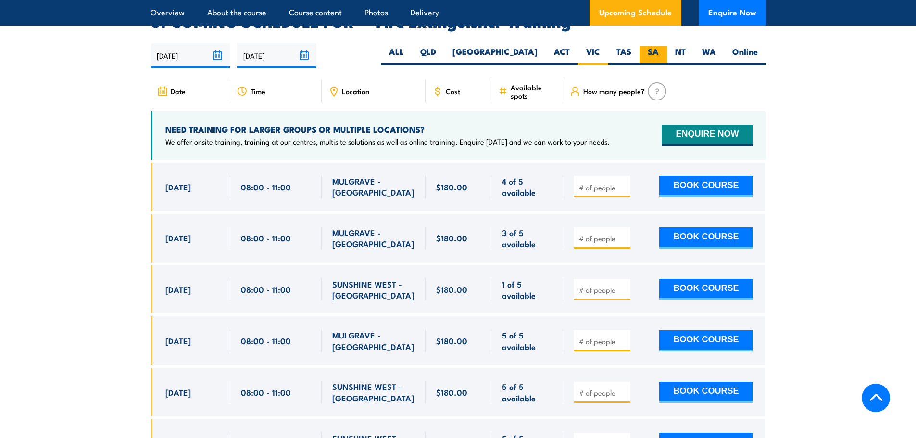
click at [647, 46] on label "SA" at bounding box center [652, 55] width 27 height 19
click at [659, 46] on input "SA" at bounding box center [662, 49] width 6 height 6
radio input "true"
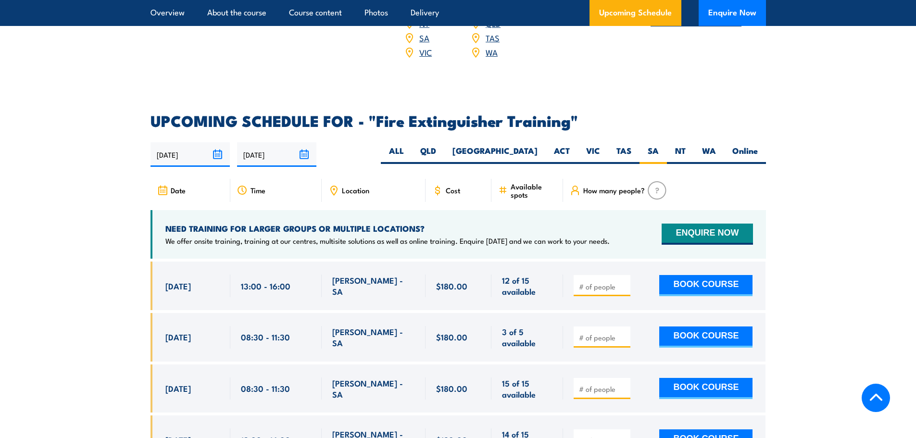
scroll to position [1384, 0]
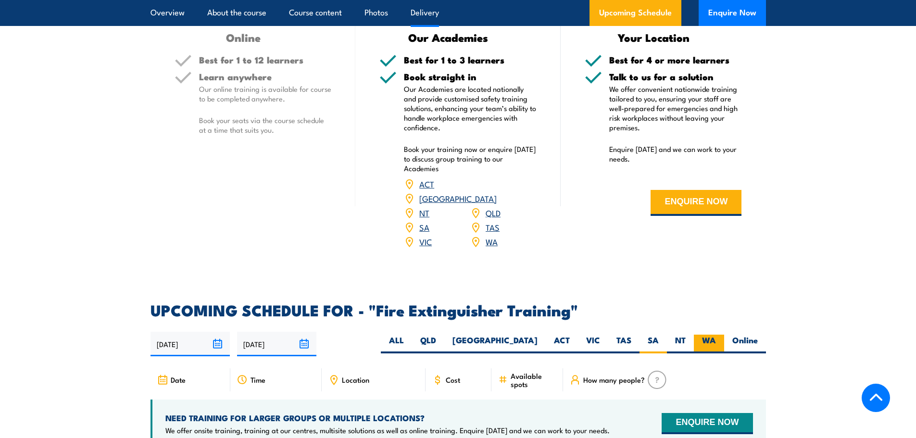
click at [702, 335] on label "WA" at bounding box center [709, 344] width 30 height 19
click at [716, 335] on input "WA" at bounding box center [719, 338] width 6 height 6
radio input "true"
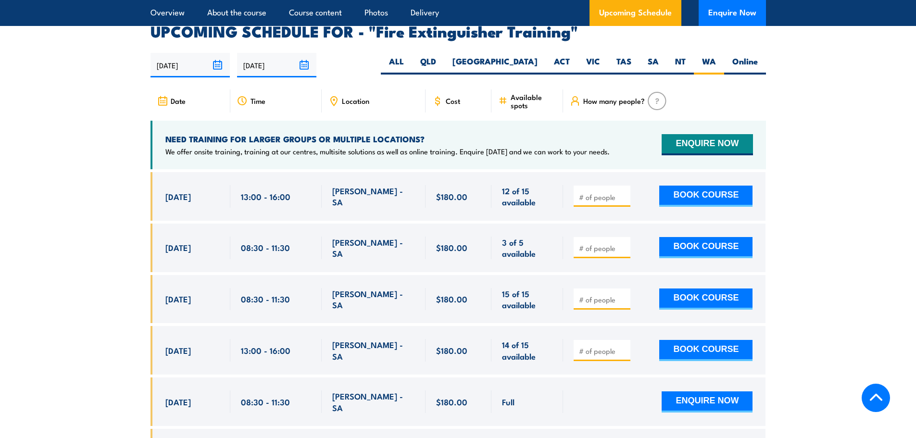
scroll to position [1721, 0]
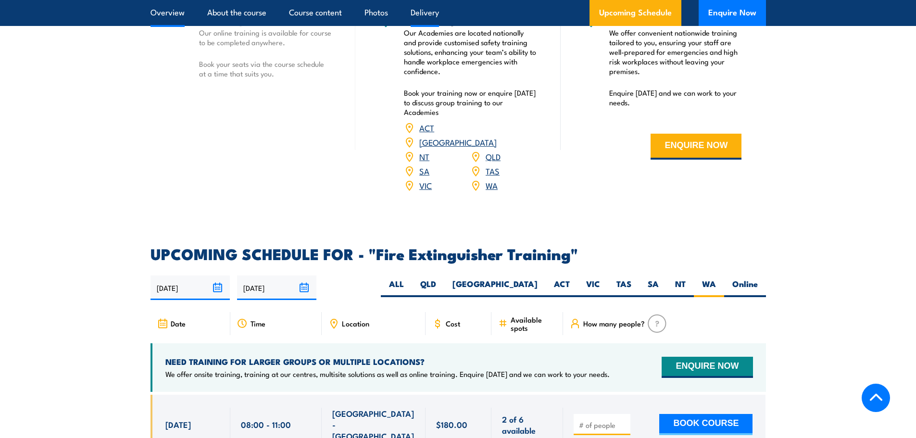
scroll to position [1432, 0]
